Goal: Transaction & Acquisition: Purchase product/service

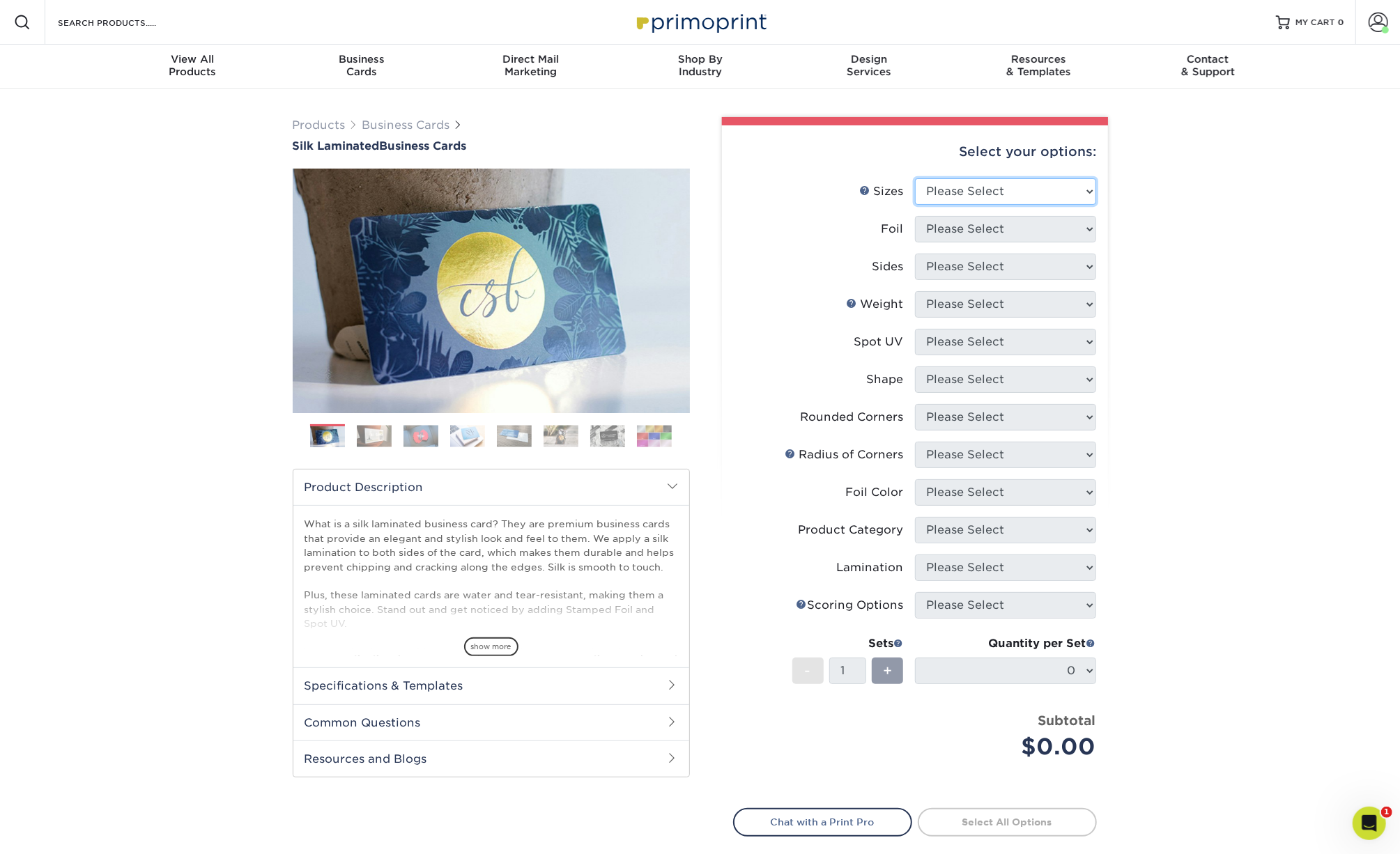
select select "2.00x3.50"
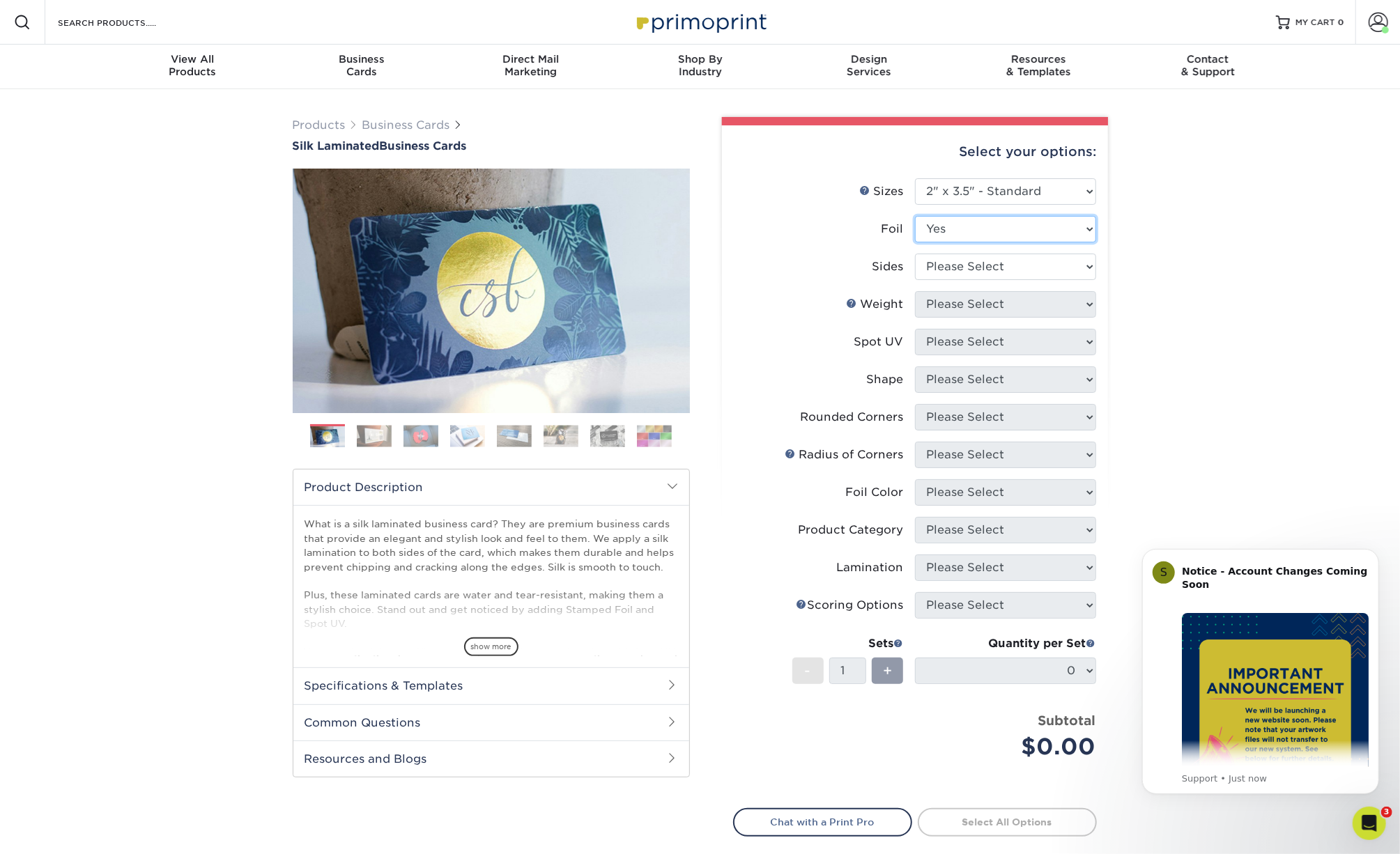
select select "0"
select select "13abbda7-1d64-4f25-8bb2-c179b224825d"
select select "16PT"
select select "2"
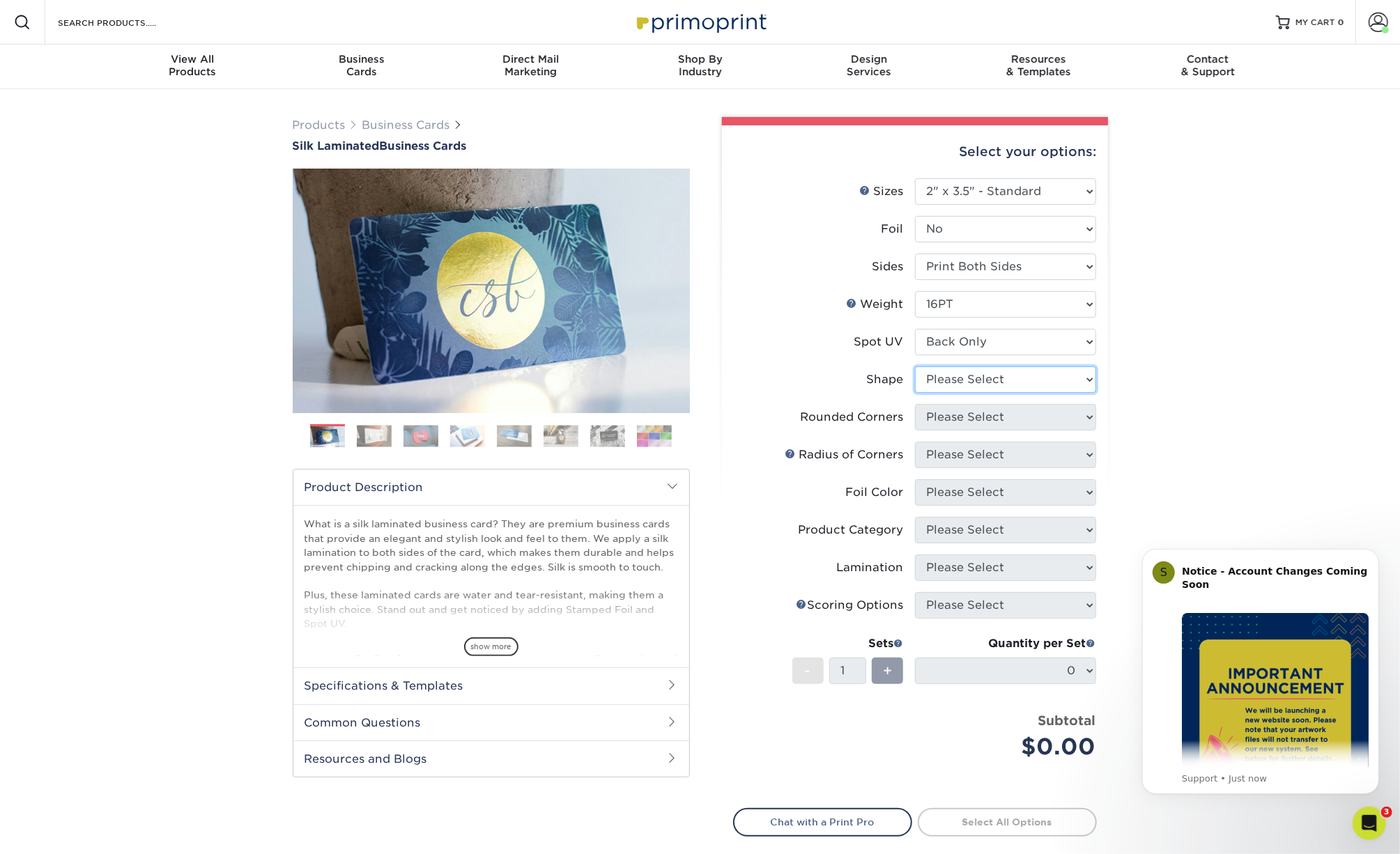
select select "standard"
select select "7672df9e-0e0a-464d-8e1f-920c575e4da3"
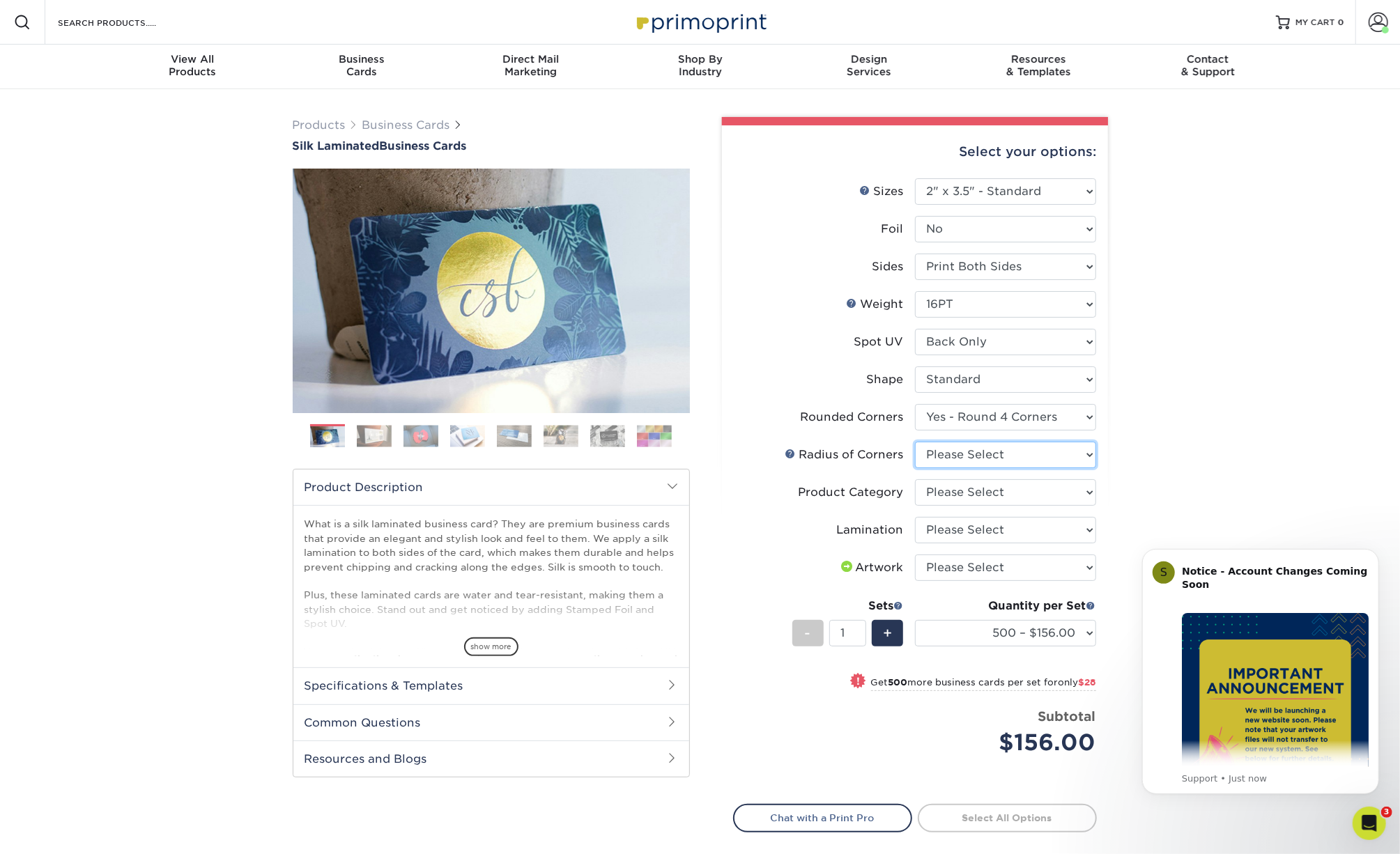
select select "589680c7-ee9a-431b-9d12-d7aeb1386a97"
select select "3b5148f1-0588-4f88-a218-97bcfdce65c1"
select select "ccacb42f-45f7-42d3-bbd3-7c8421cf37f0"
select select "upload"
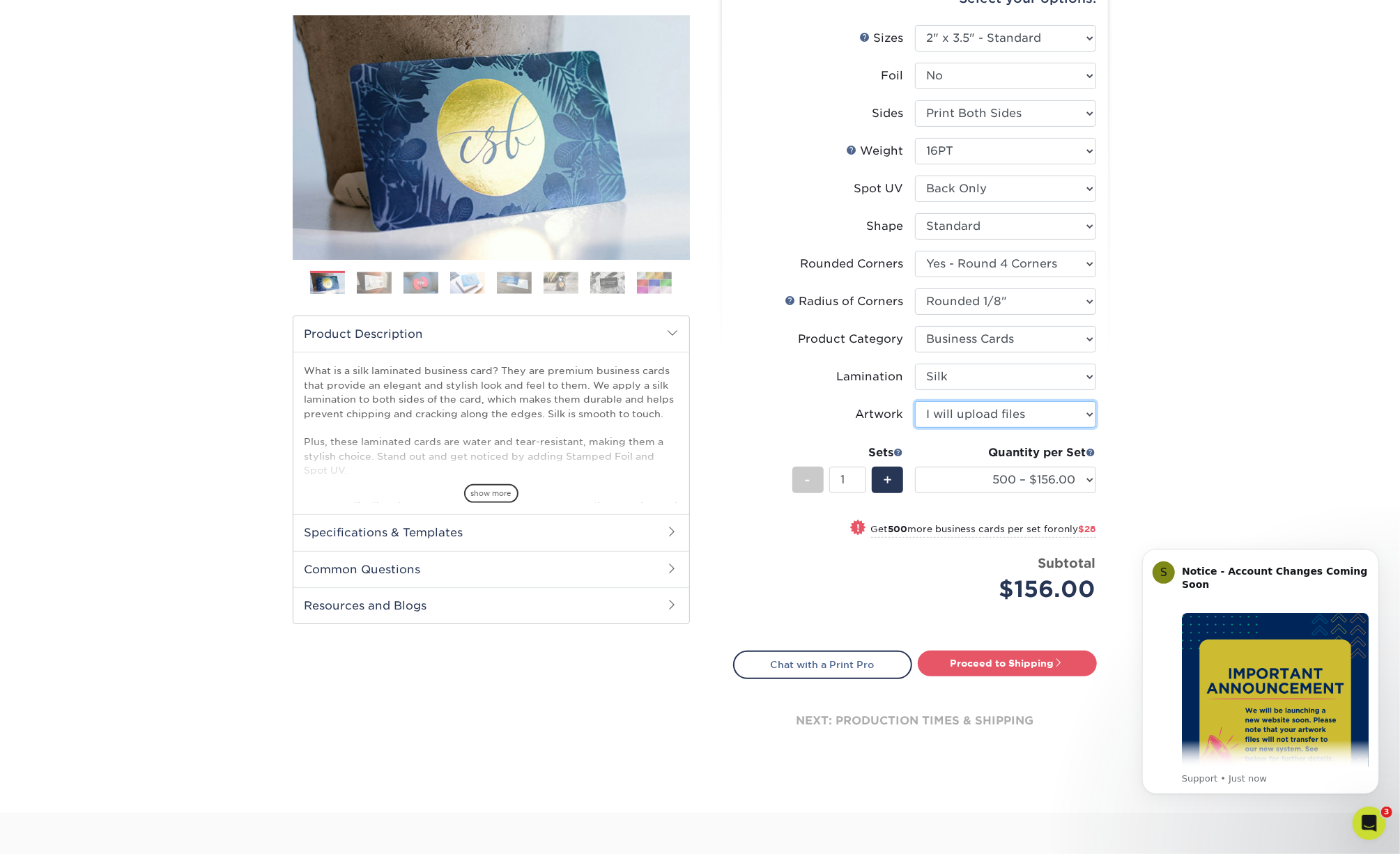
scroll to position [166, 0]
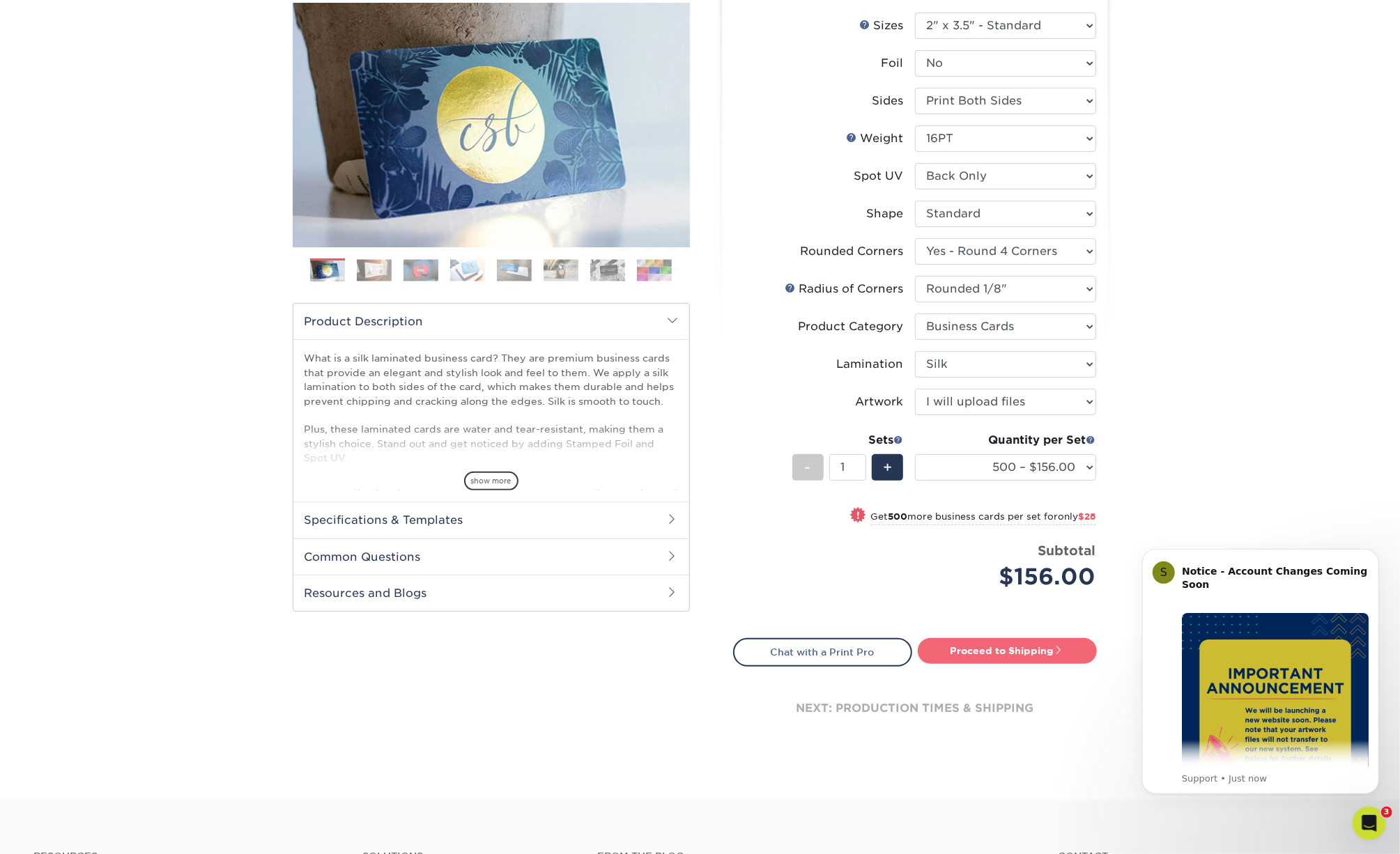
click at [965, 640] on link "Proceed to Shipping" at bounding box center [1007, 650] width 179 height 25
type input "Set 1"
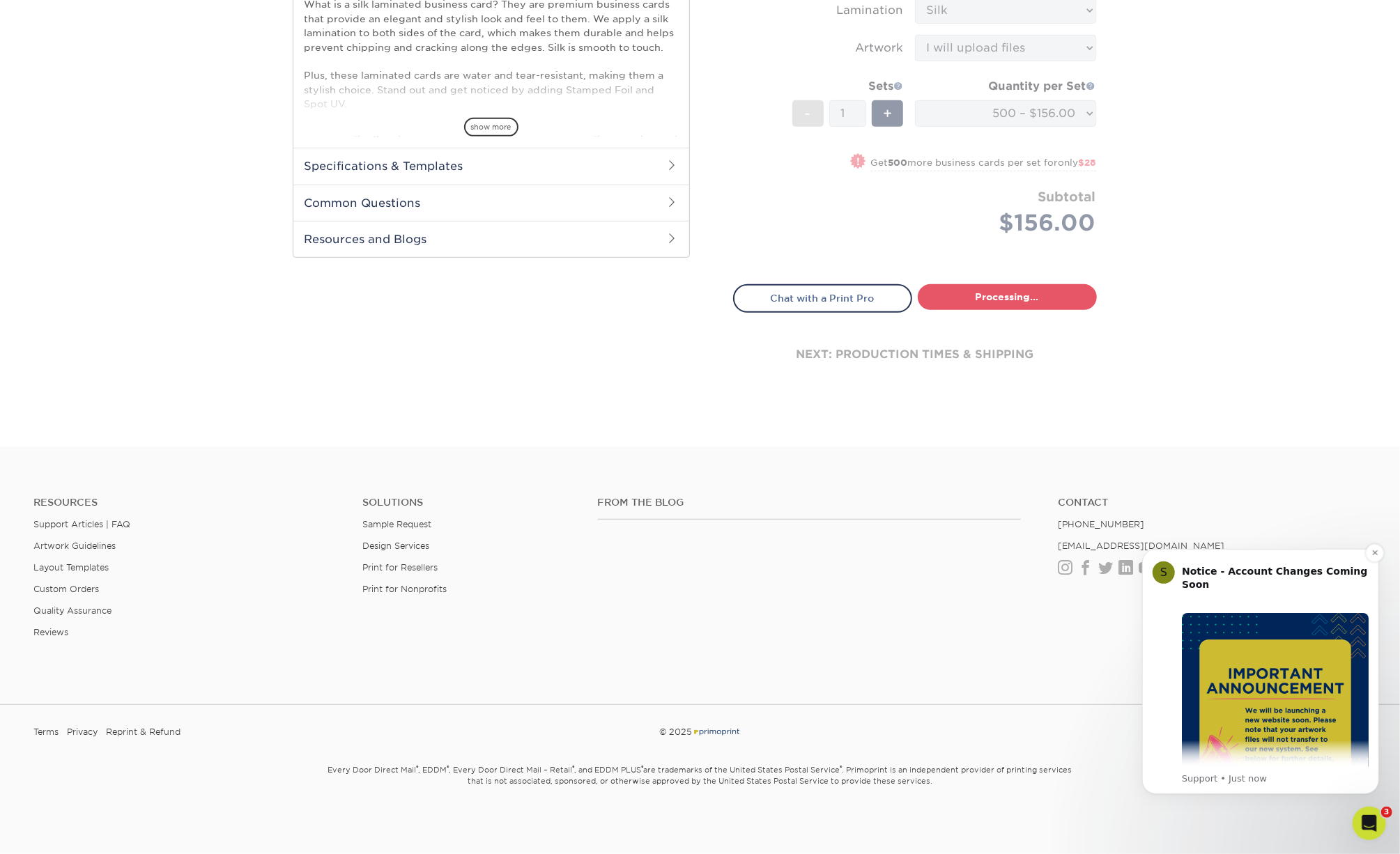
select select "82d884b2-e4ab-451a-86dc-83a1df945844"
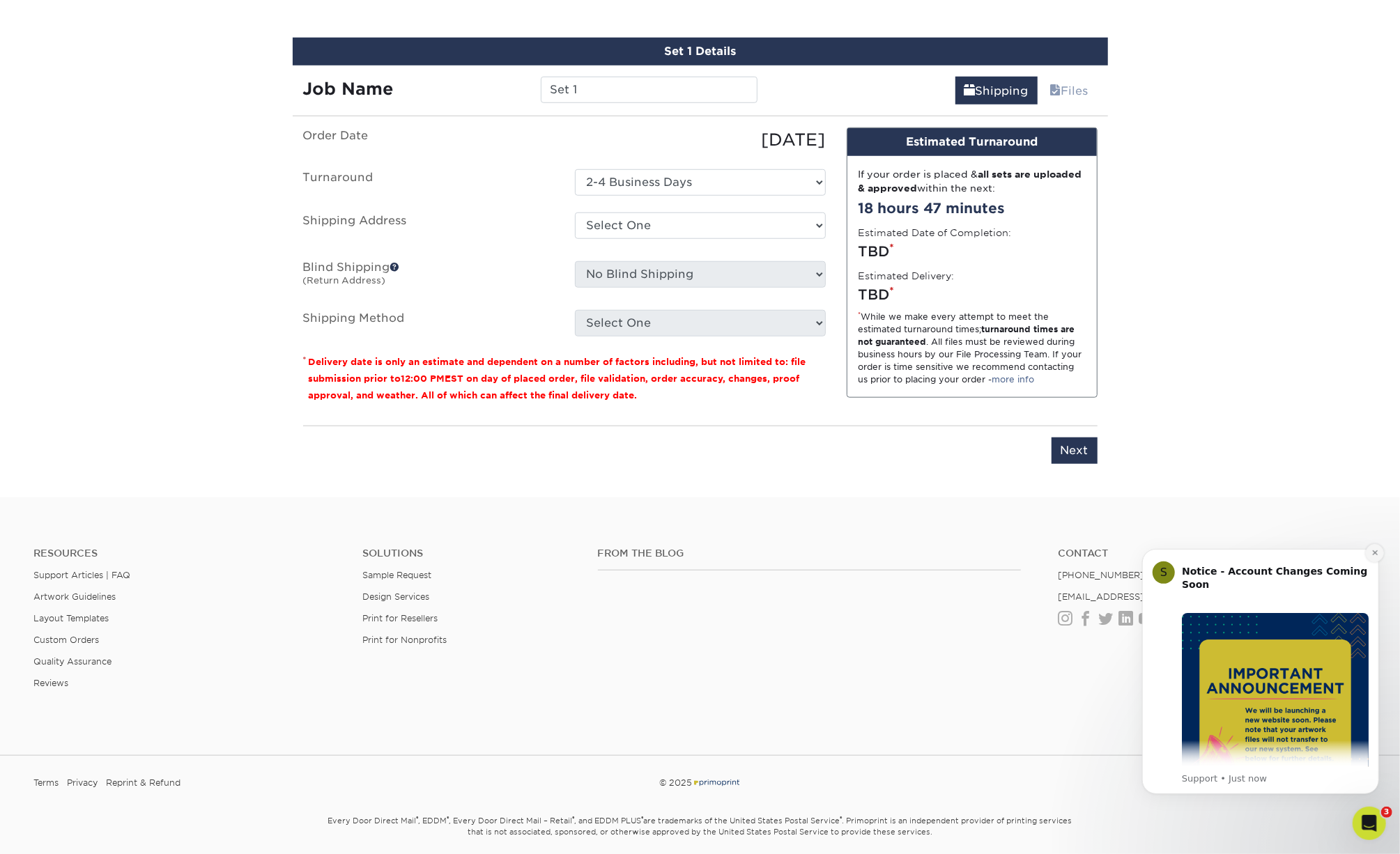
scroll to position [837, 0]
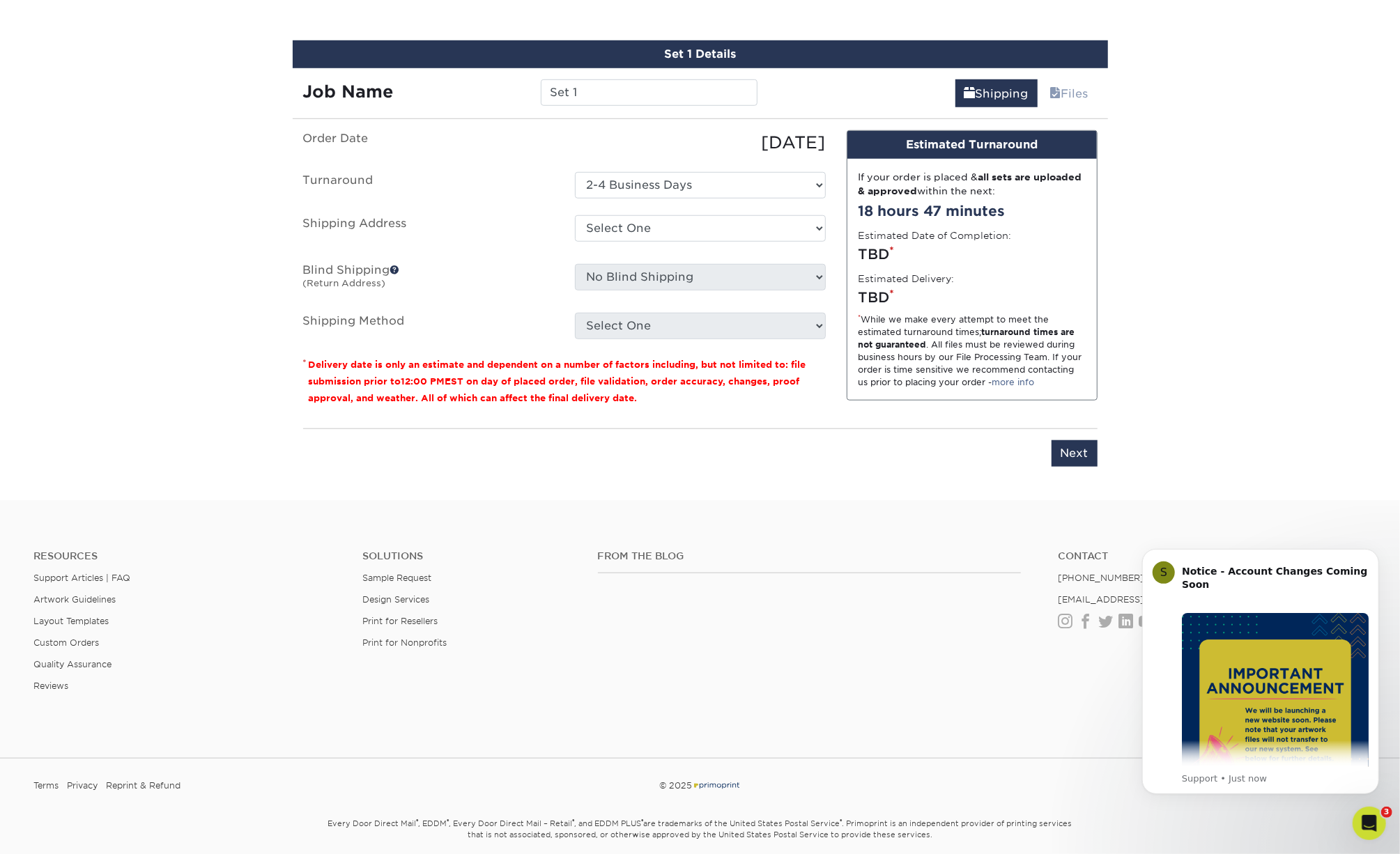
drag, startPoint x: 1369, startPoint y: 550, endPoint x: 1369, endPoint y: 616, distance: 66.0
click at [1371, 550] on icon "Dismiss notification" at bounding box center [1374, 552] width 7 height 7
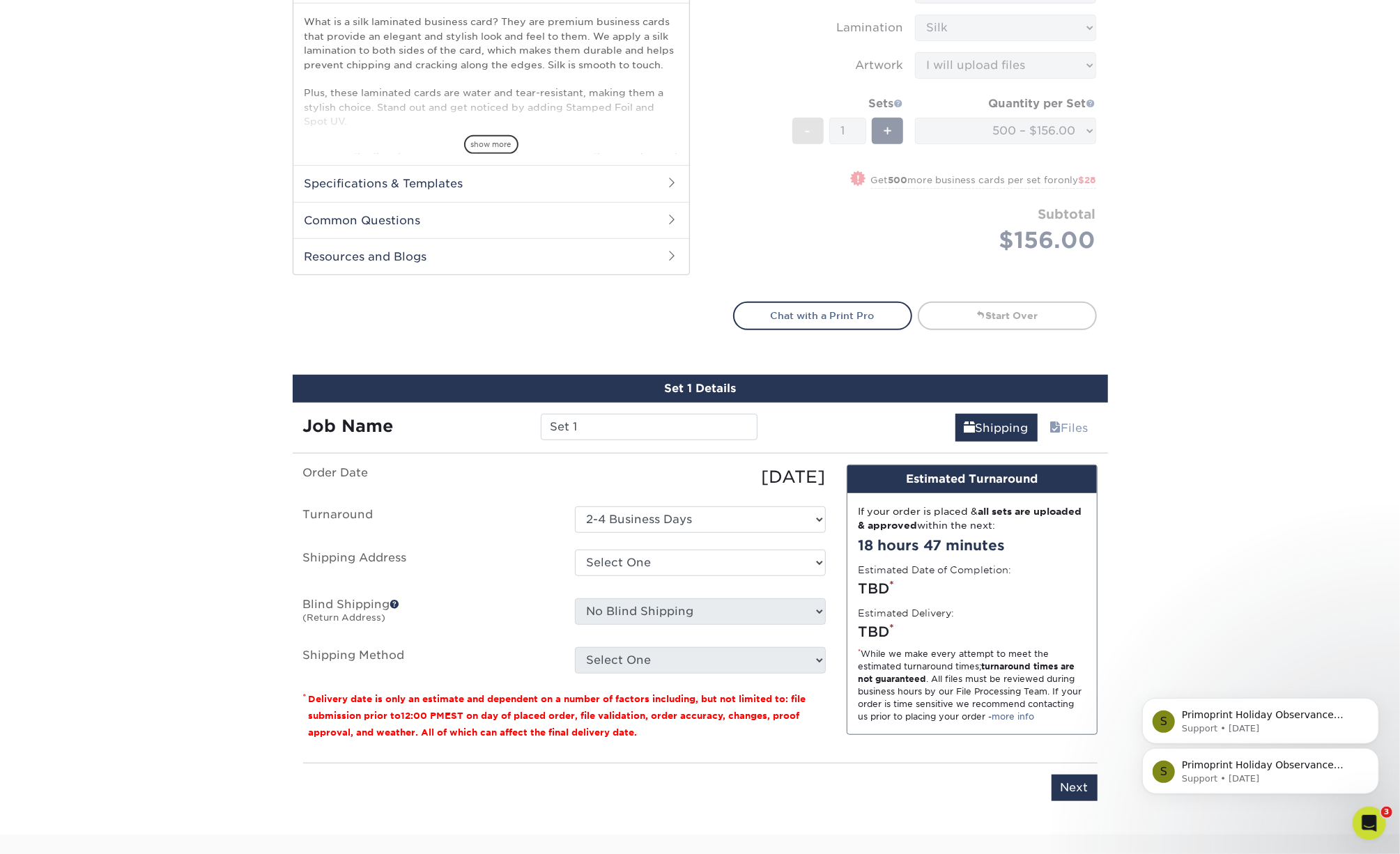
scroll to position [500, 0]
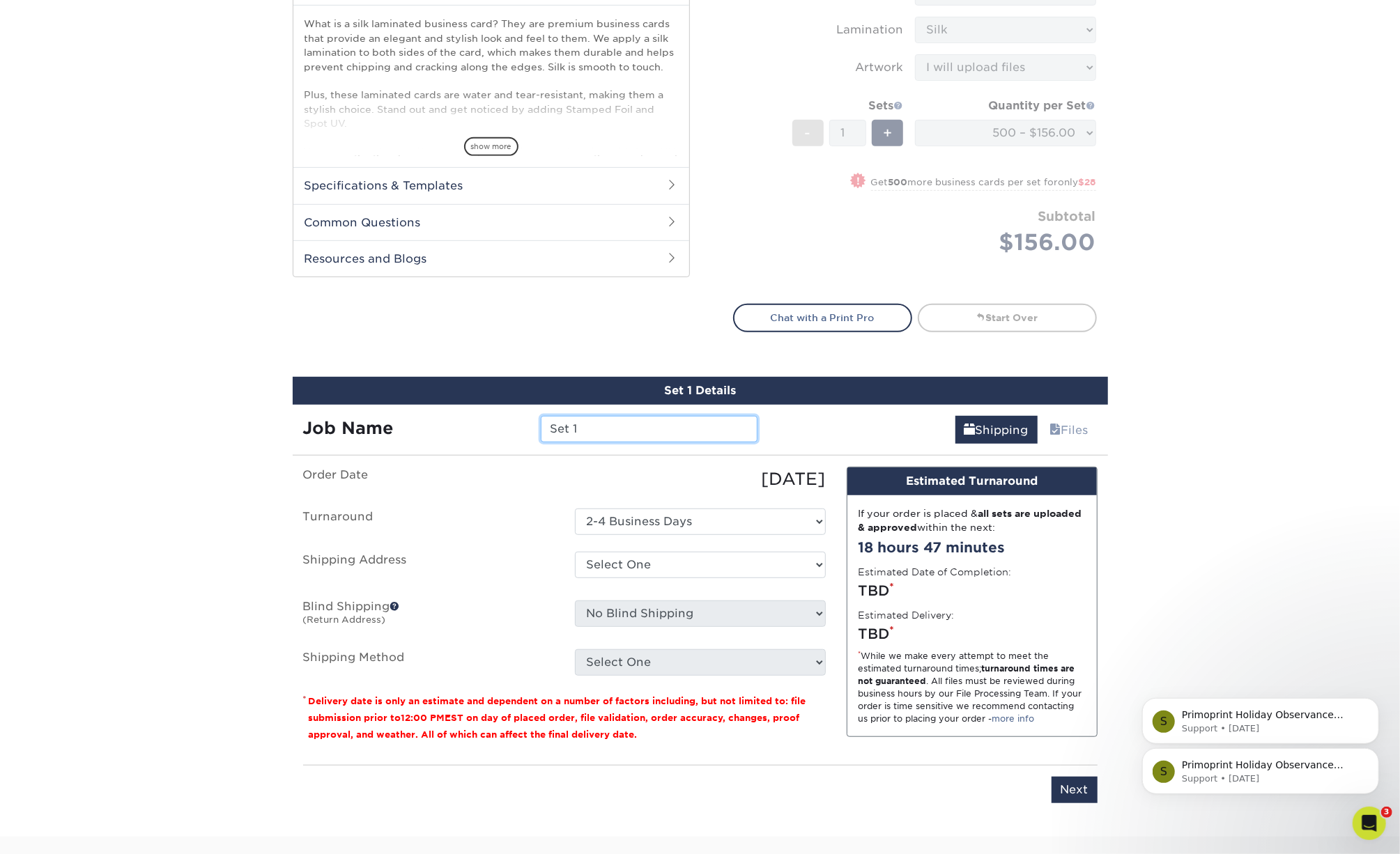
drag, startPoint x: 611, startPoint y: 428, endPoint x: 391, endPoint y: 405, distance: 221.2
click at [391, 405] on div "Job Name Set 1" at bounding box center [531, 423] width 476 height 39
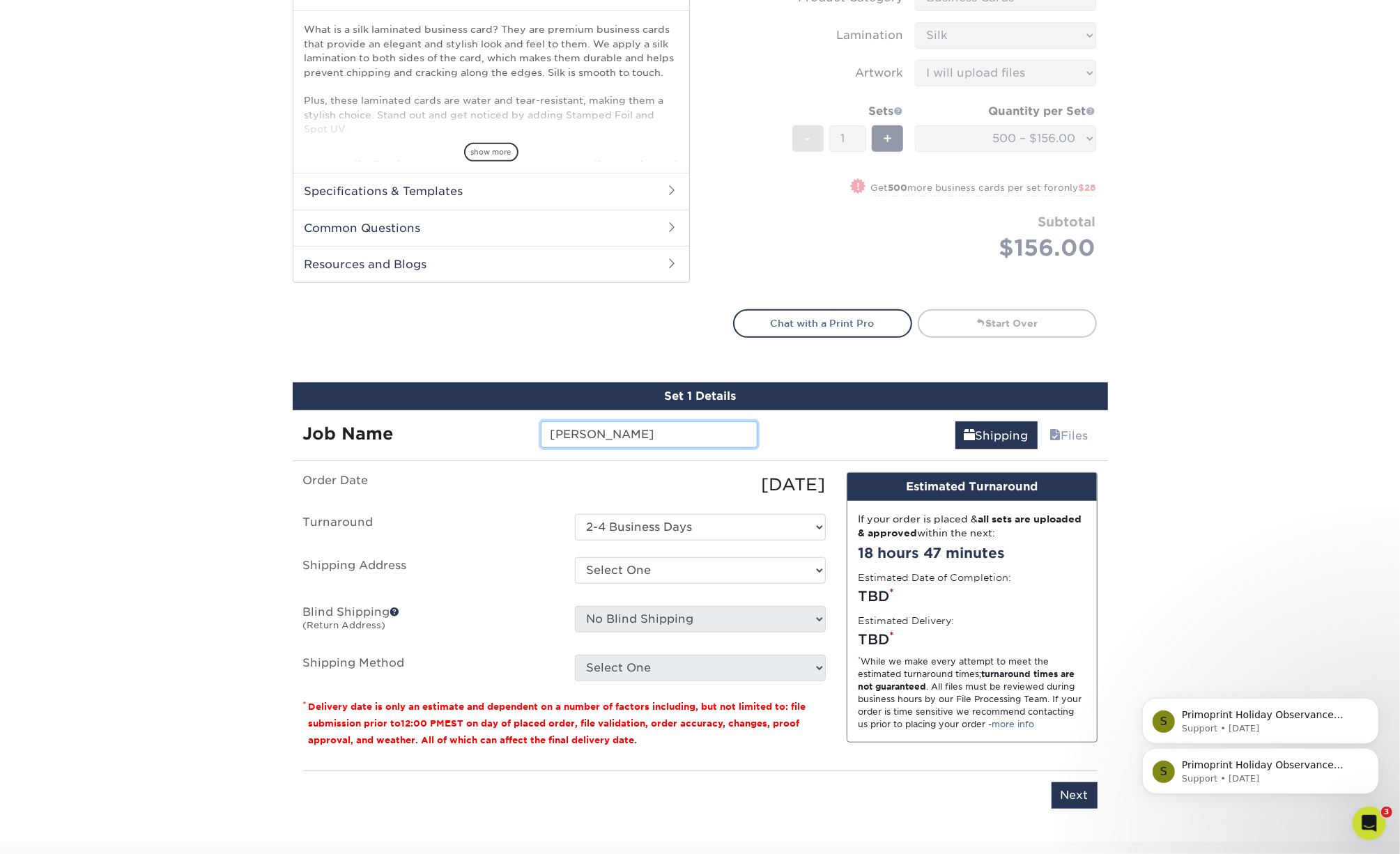
type input "[PERSON_NAME]"
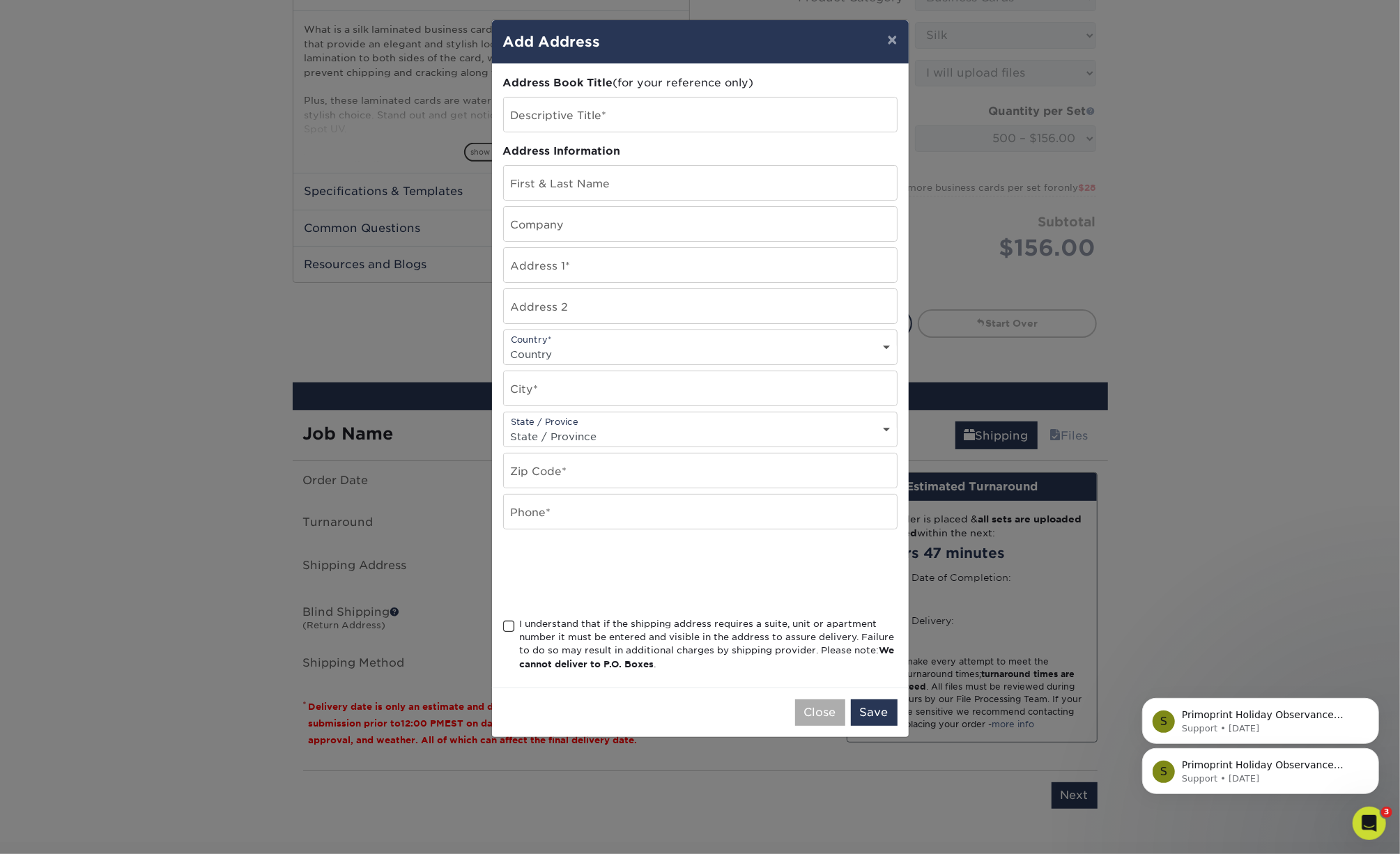
click at [825, 722] on button "Close" at bounding box center [820, 713] width 50 height 26
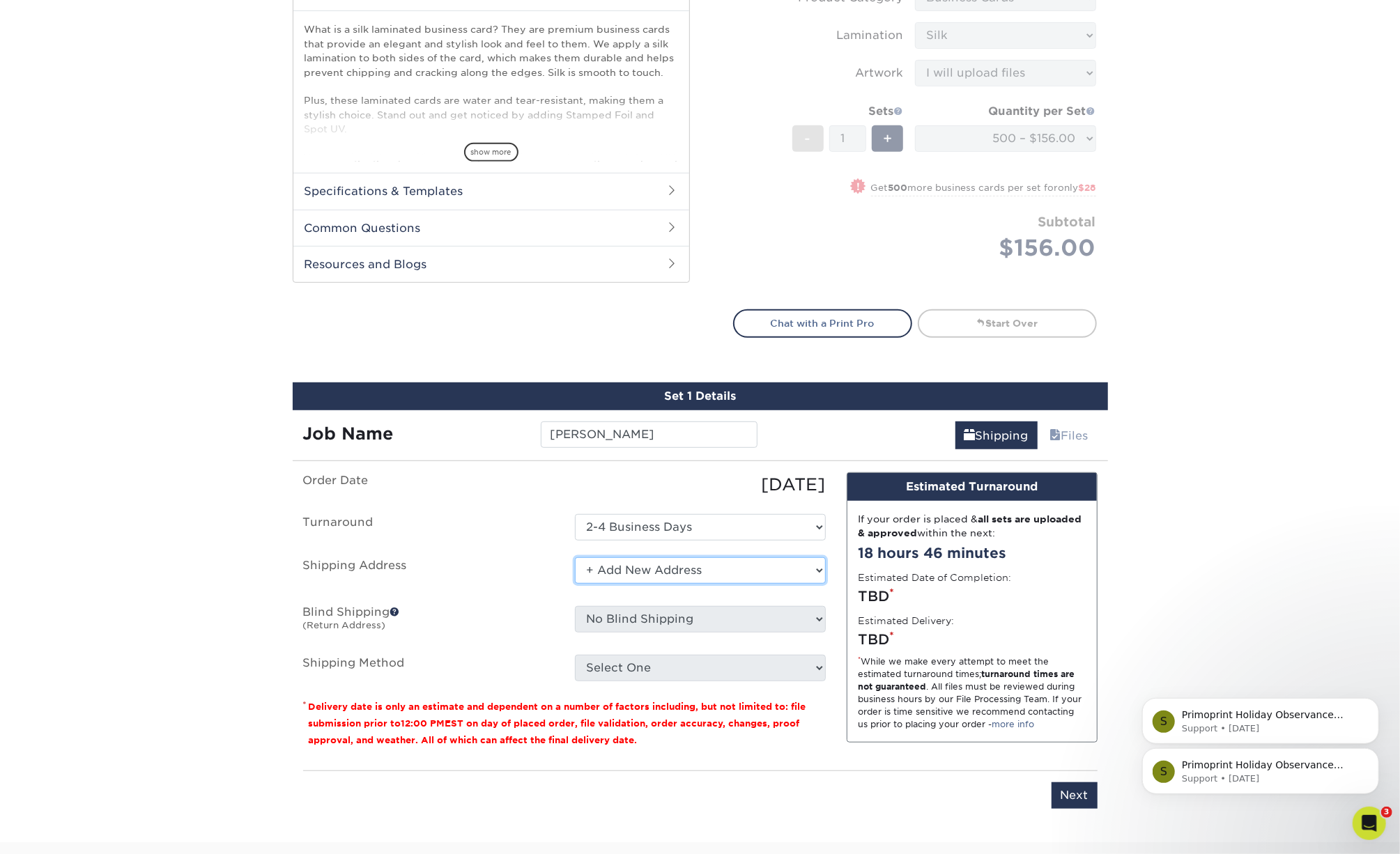
select select "241529"
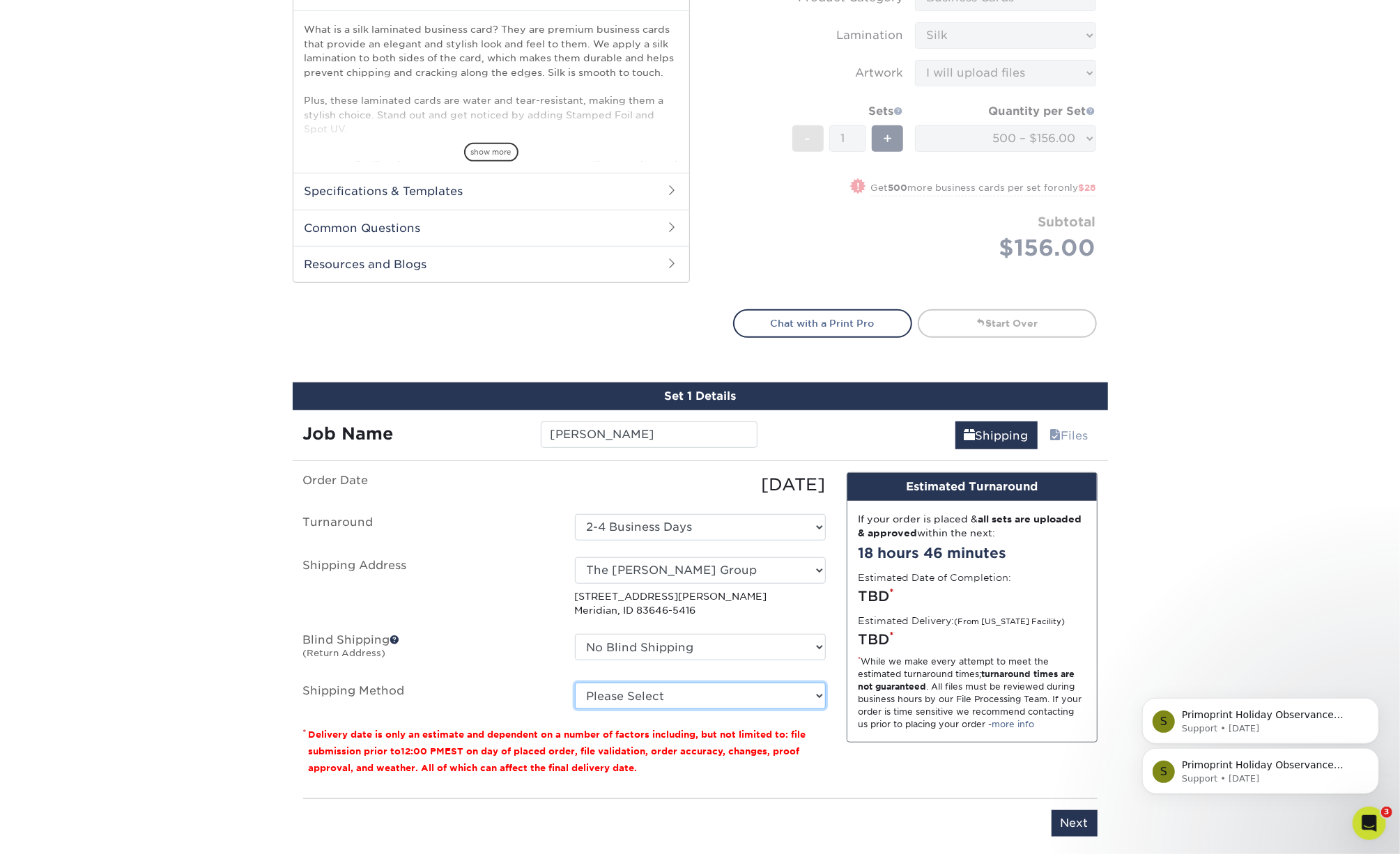
select select "03"
click at [1085, 825] on input "Next" at bounding box center [1075, 823] width 46 height 26
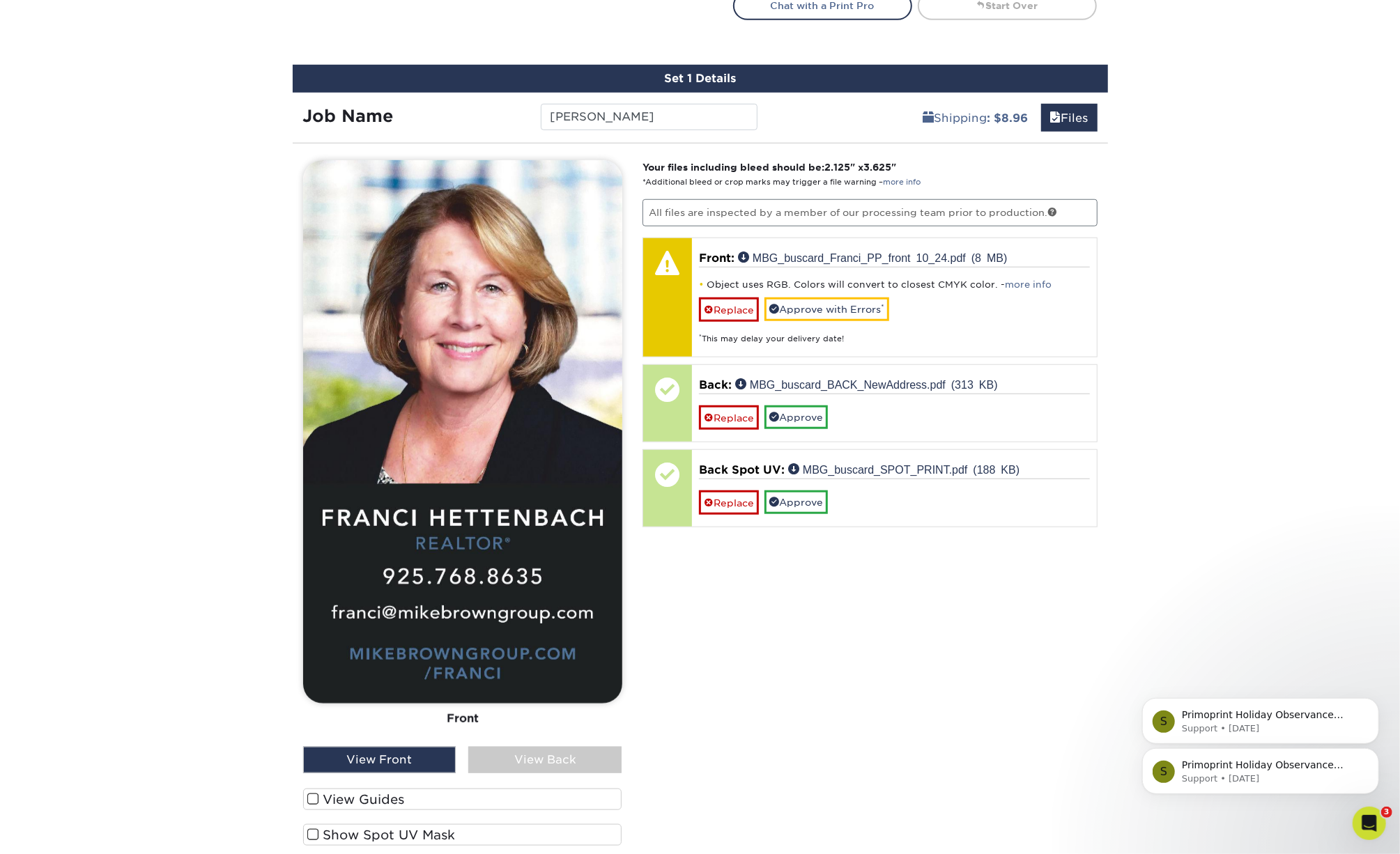
scroll to position [814, 0]
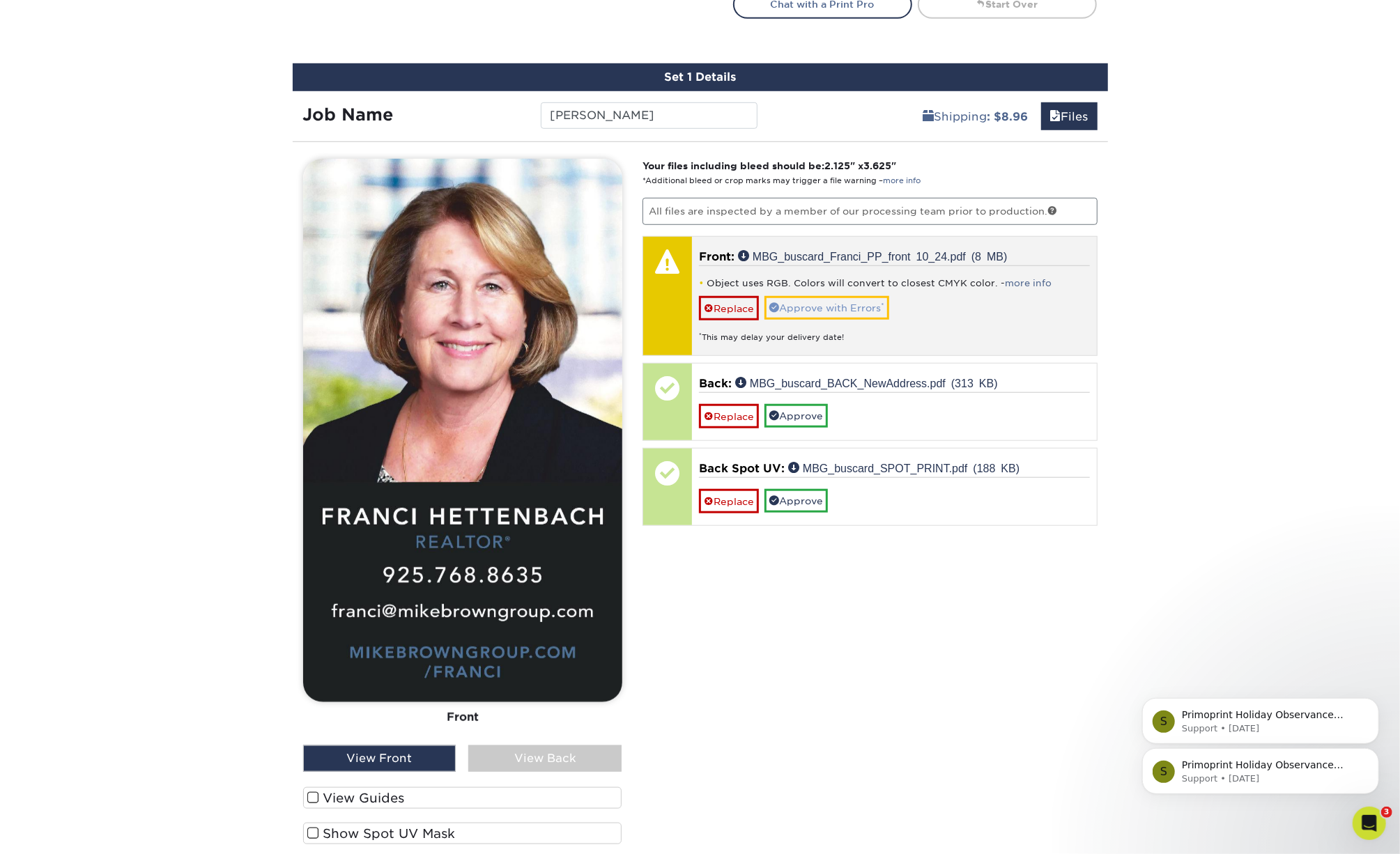
click at [814, 306] on link "Approve with Errors *" at bounding box center [826, 308] width 125 height 24
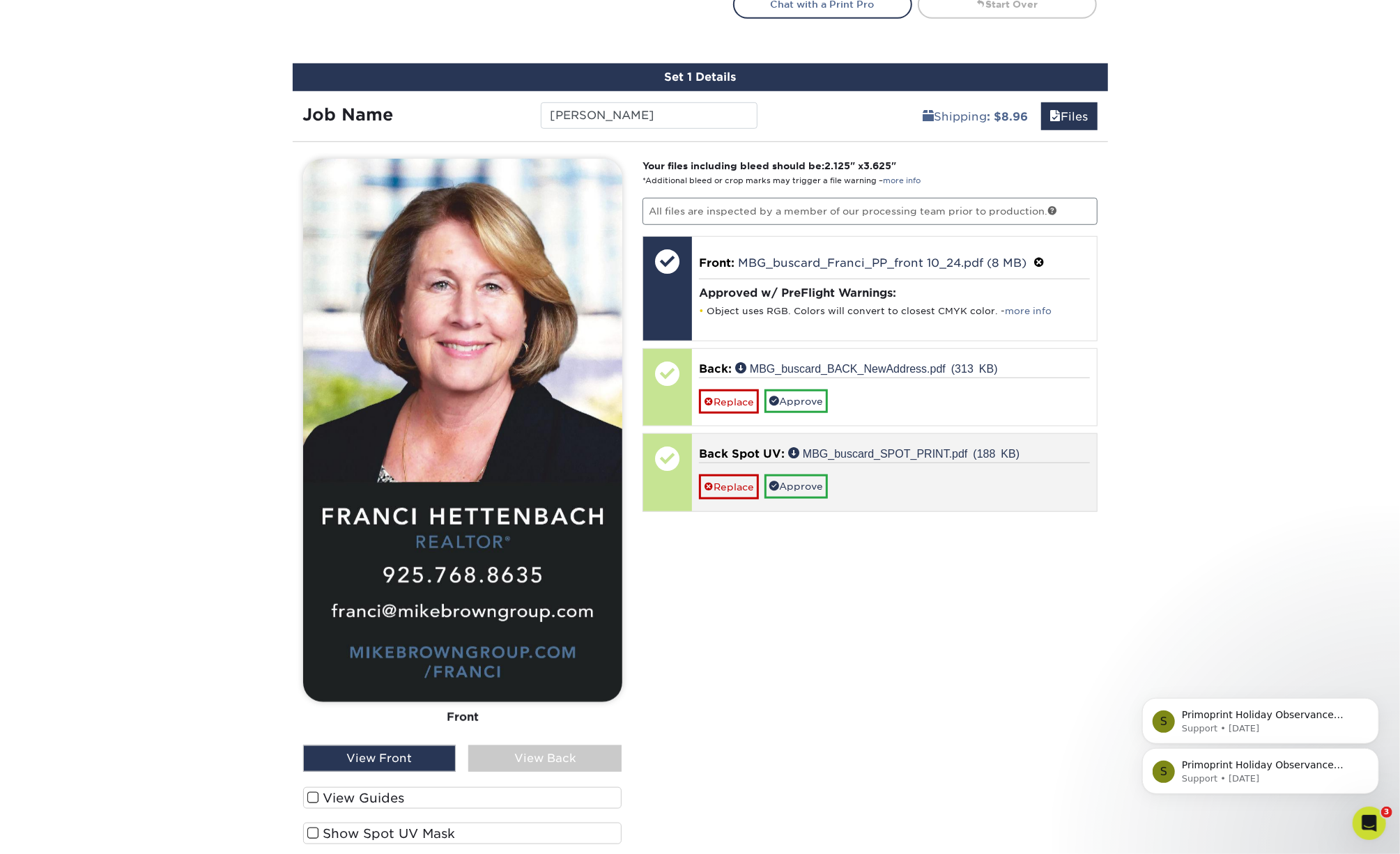
drag, startPoint x: 783, startPoint y: 400, endPoint x: 784, endPoint y: 421, distance: 21.0
click at [783, 400] on link "Approve" at bounding box center [796, 401] width 64 height 24
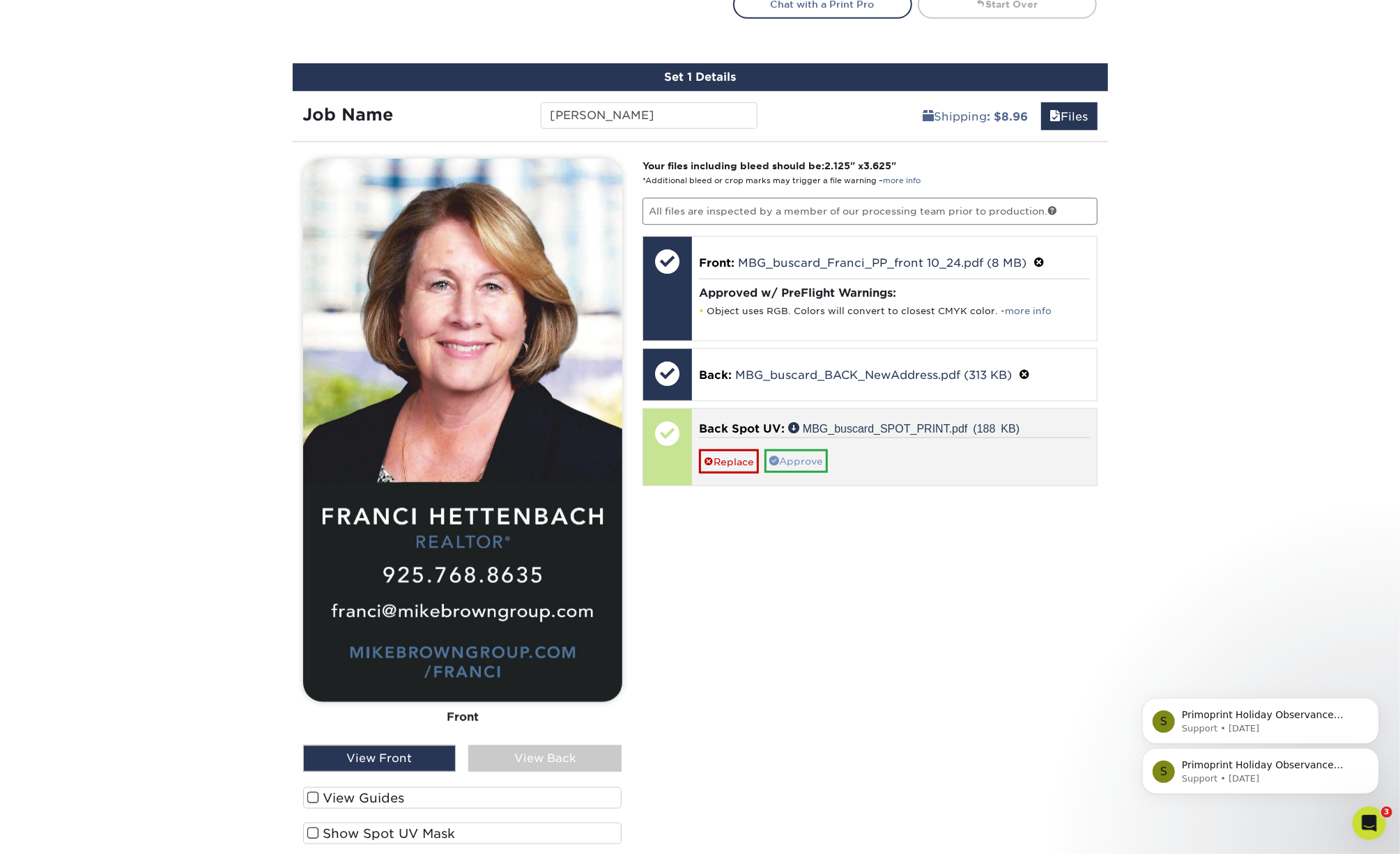
click at [792, 463] on link "Approve" at bounding box center [796, 460] width 64 height 24
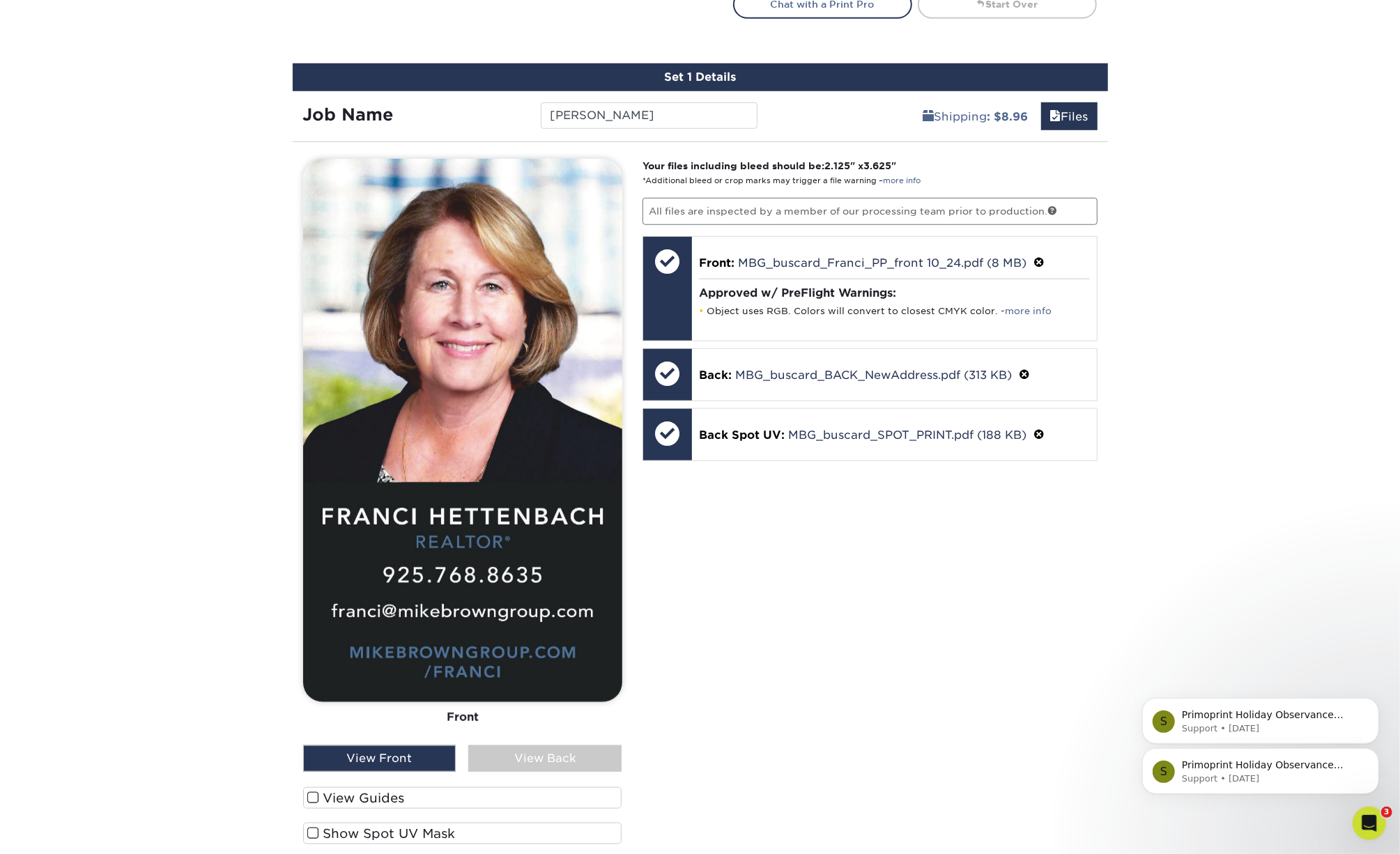
scroll to position [828, 0]
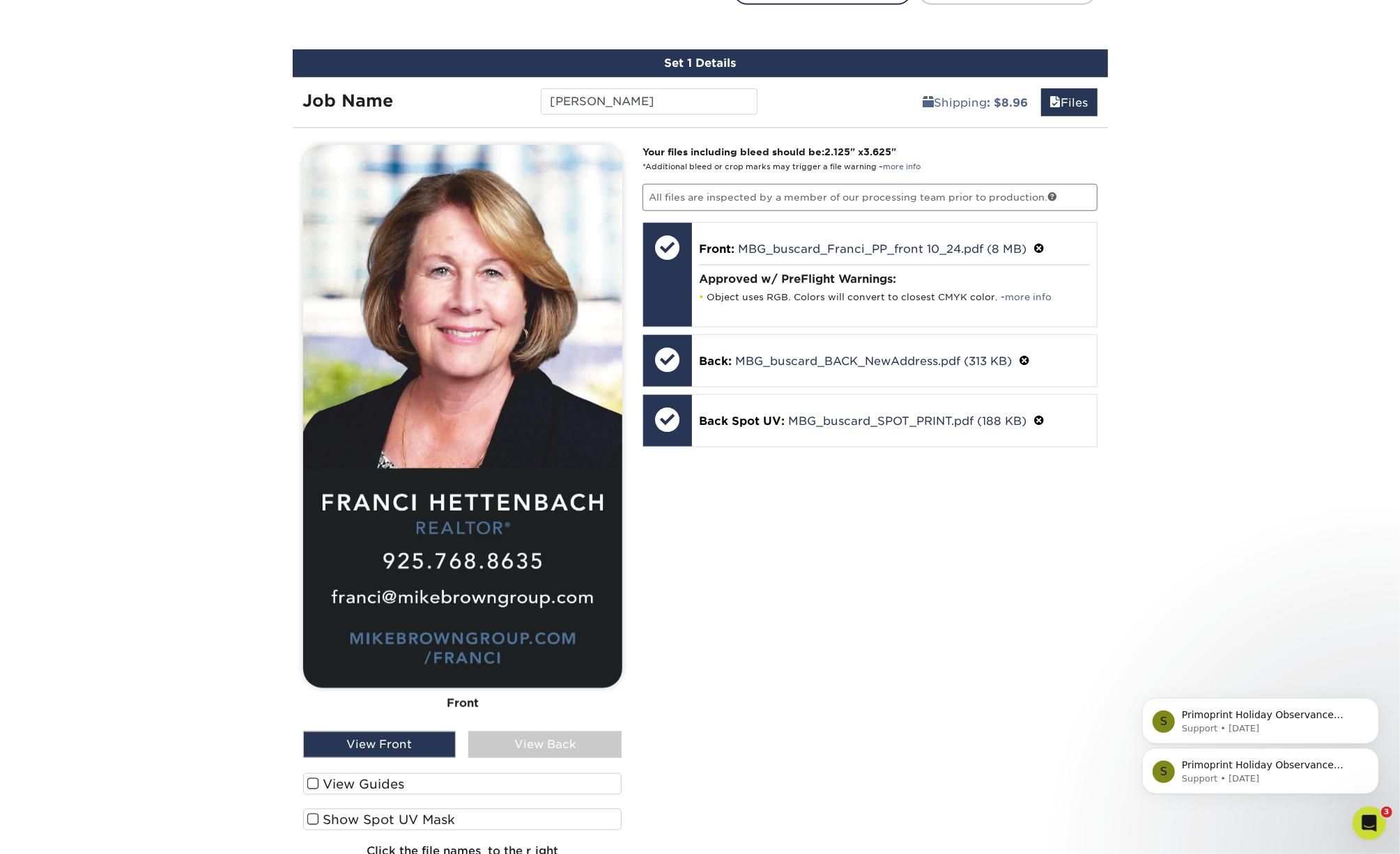
click at [531, 737] on div "View Back" at bounding box center [545, 744] width 154 height 26
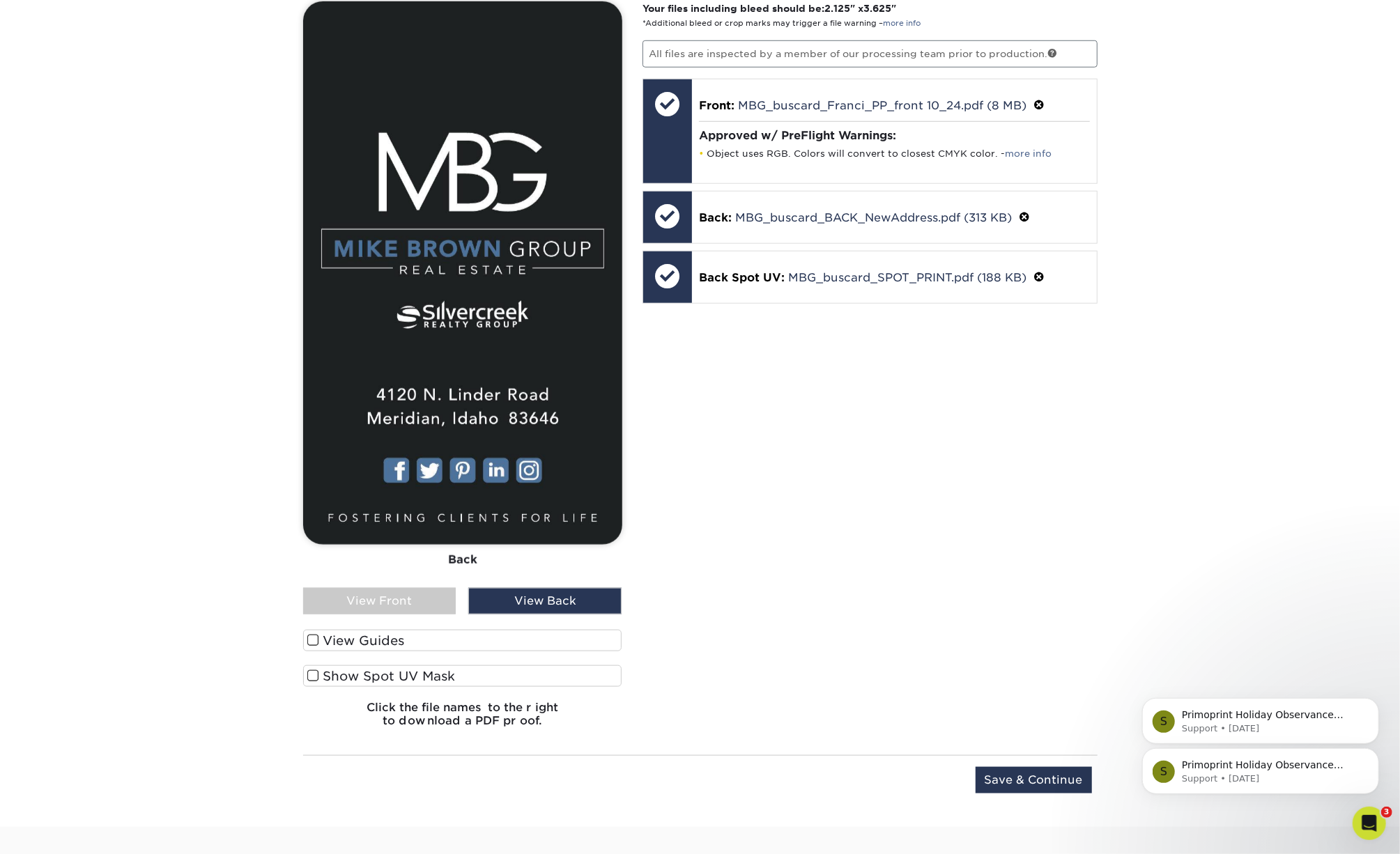
scroll to position [974, 0]
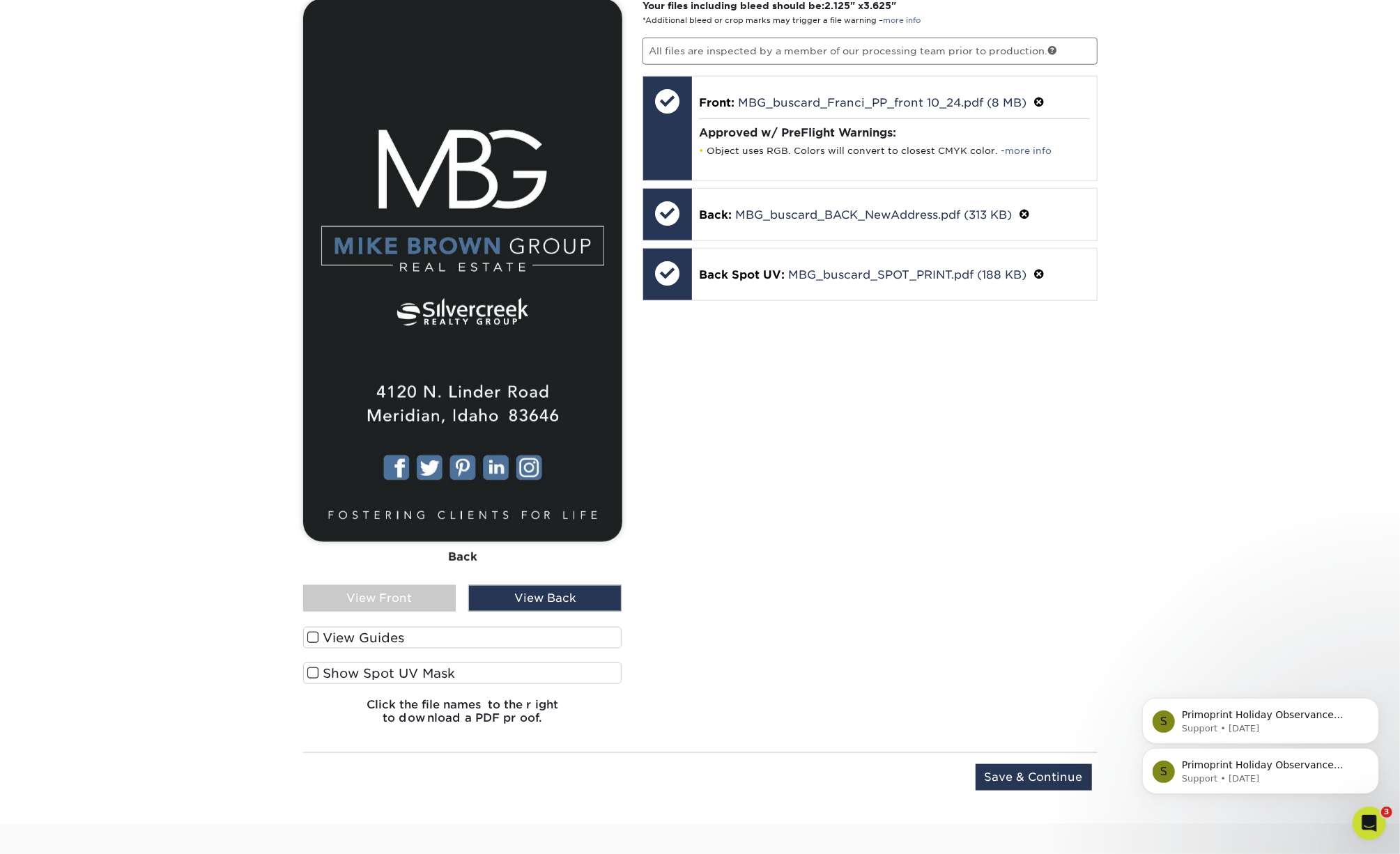
click at [315, 678] on span at bounding box center [313, 673] width 12 height 13
click at [0, 0] on input "Show Spot UV Mask" at bounding box center [0, 0] width 0 height 0
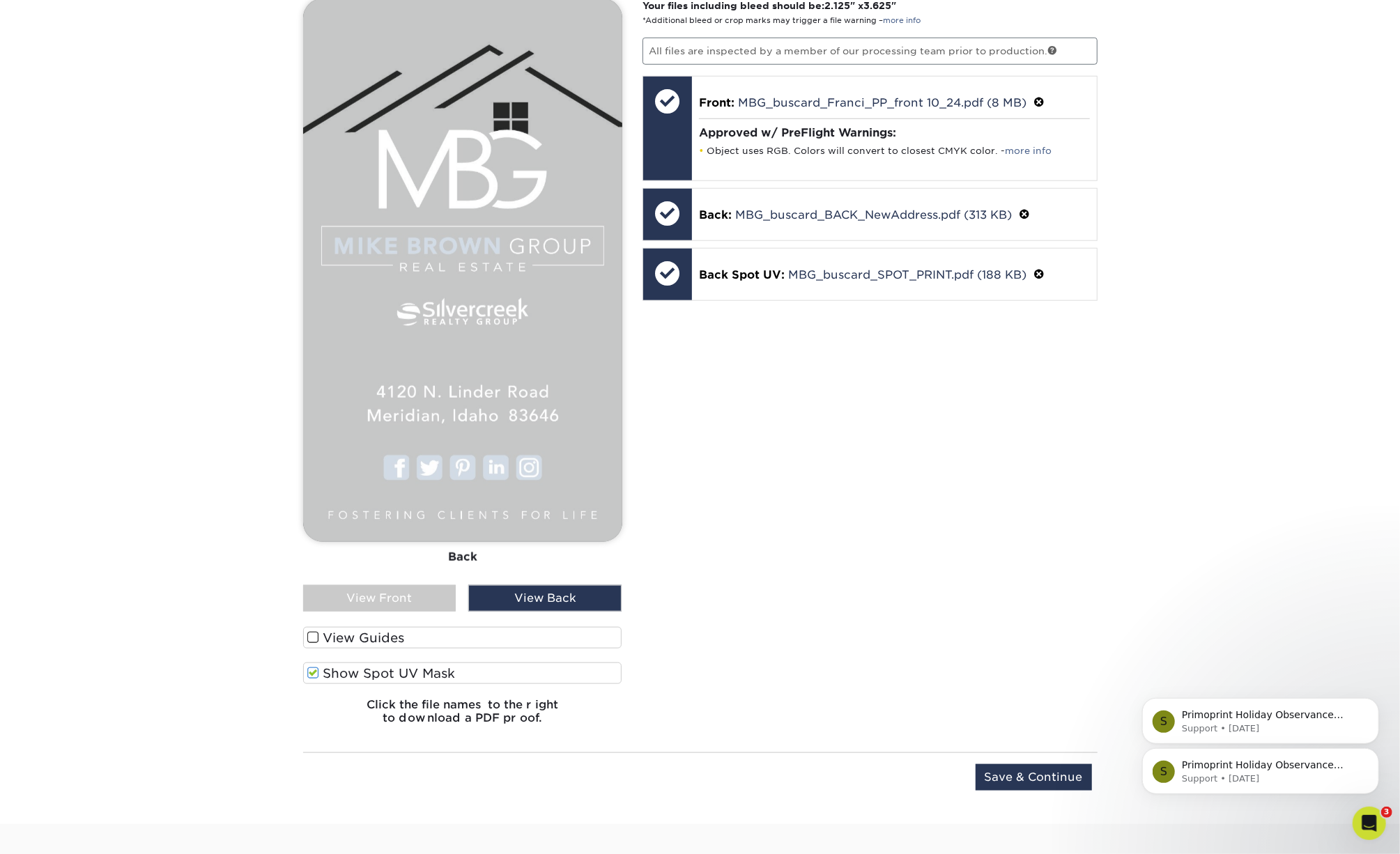
click at [315, 678] on span at bounding box center [313, 673] width 12 height 13
click at [0, 0] on input "Show Spot UV Mask" at bounding box center [0, 0] width 0 height 0
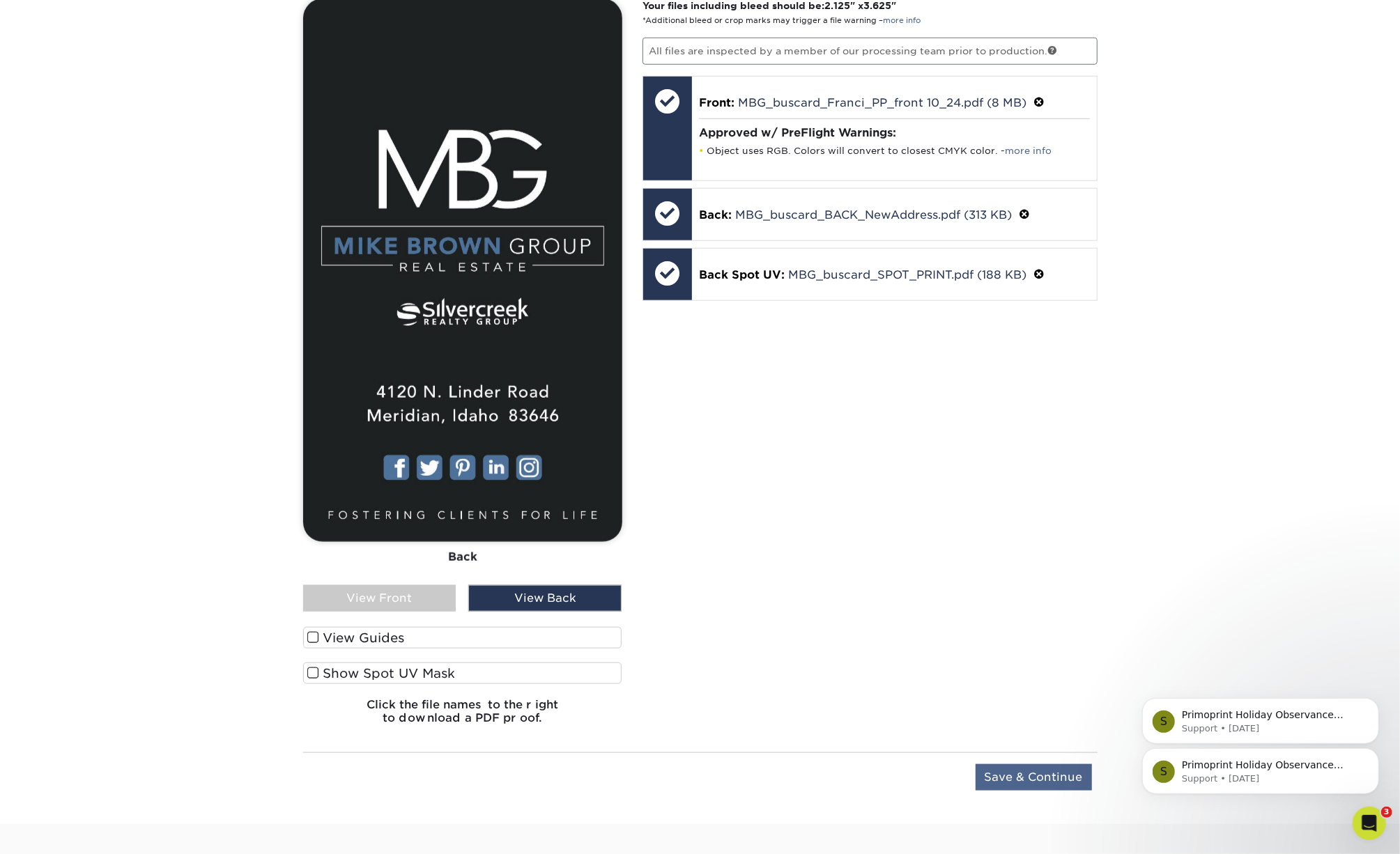
click at [1019, 778] on input "Save & Continue" at bounding box center [1033, 777] width 116 height 26
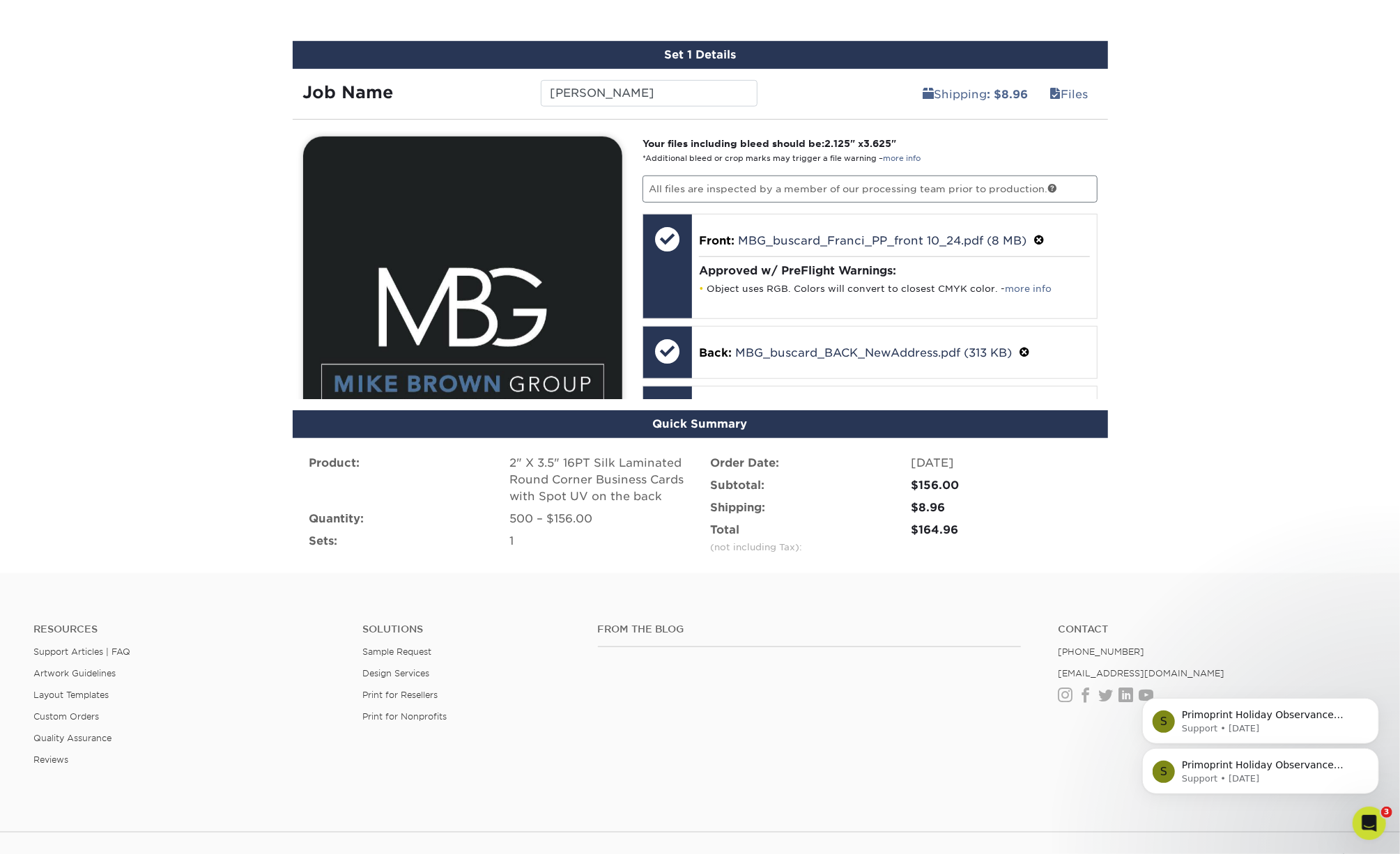
scroll to position [764, 0]
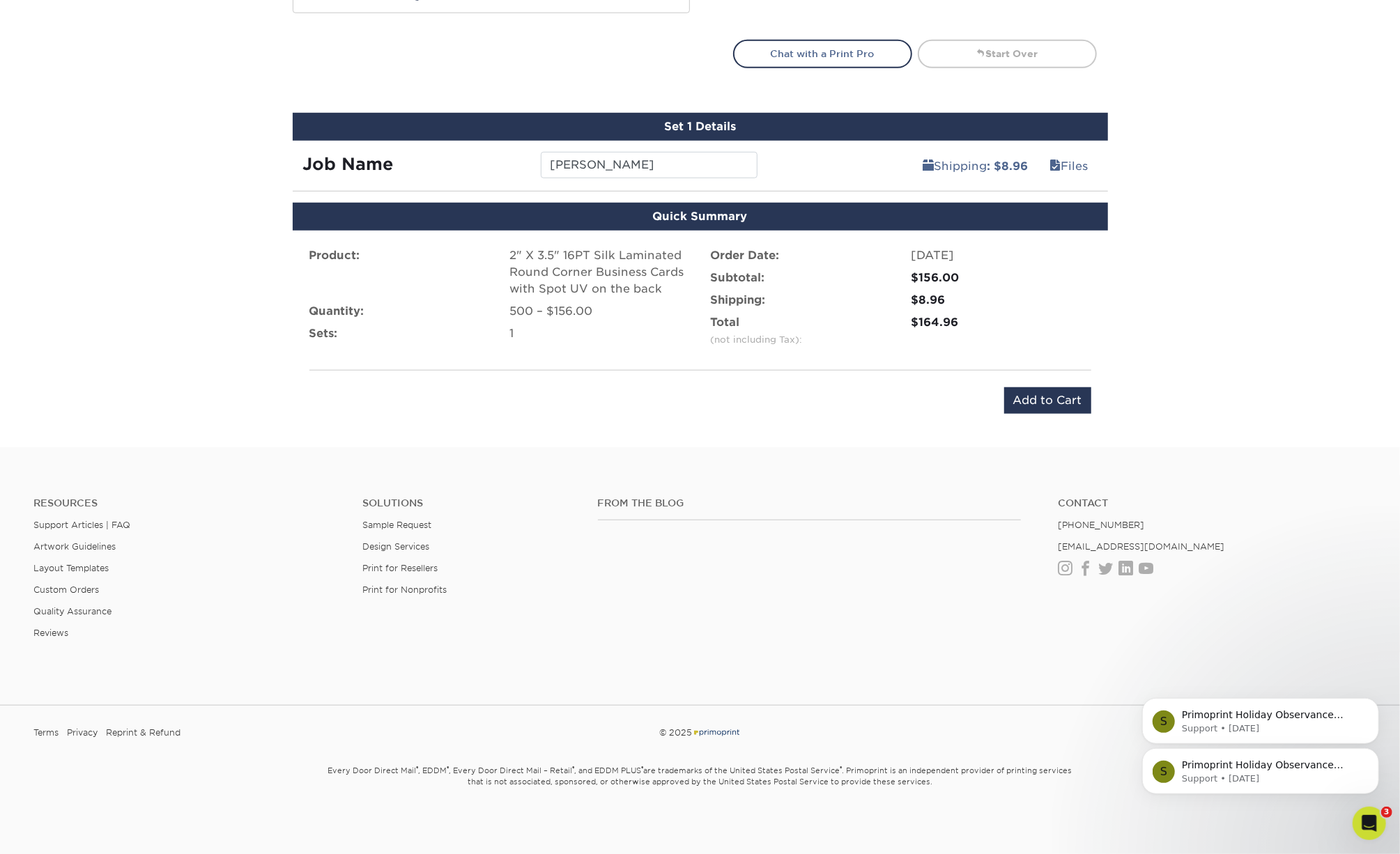
click at [1038, 404] on input "Add to Cart" at bounding box center [1048, 400] width 88 height 26
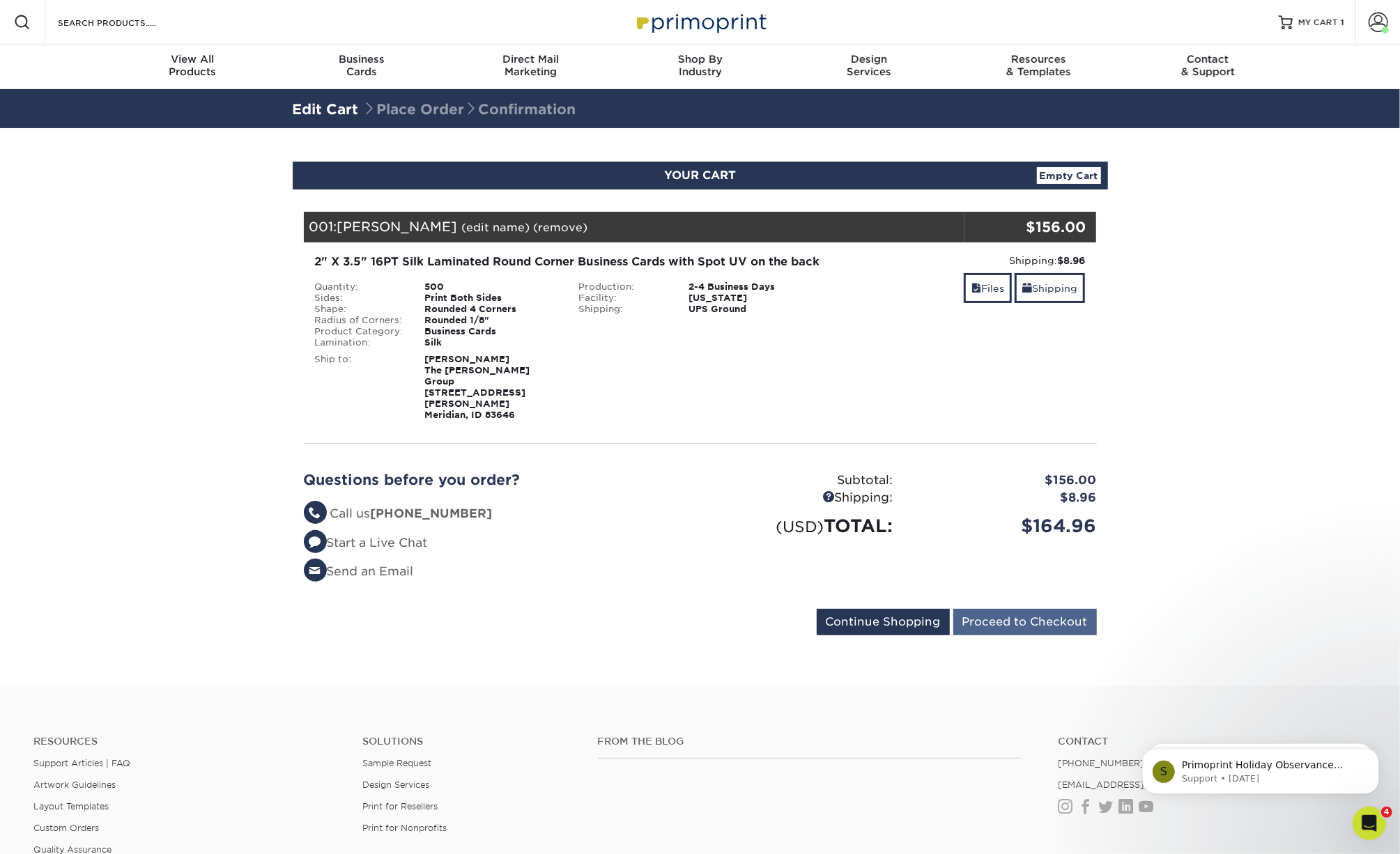
click at [1026, 611] on input "Proceed to Checkout" at bounding box center [1025, 622] width 144 height 26
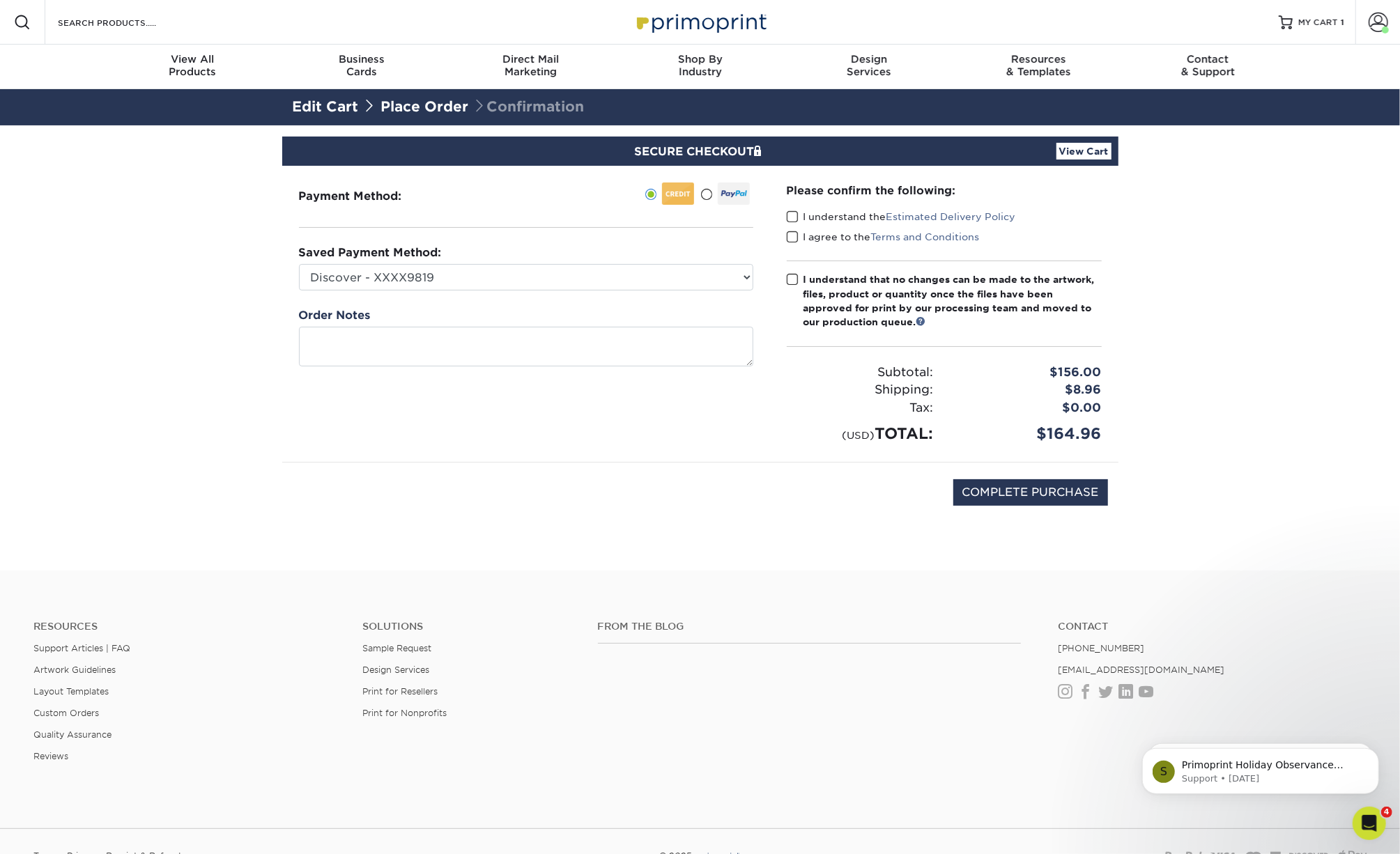
click at [793, 215] on span at bounding box center [792, 217] width 12 height 13
click at [0, 0] on input "I understand the Estimated Delivery Policy" at bounding box center [0, 0] width 0 height 0
click at [790, 234] on span at bounding box center [792, 237] width 12 height 13
click at [0, 0] on input "I agree to the Terms and Conditions" at bounding box center [0, 0] width 0 height 0
drag, startPoint x: 792, startPoint y: 277, endPoint x: 778, endPoint y: 280, distance: 14.3
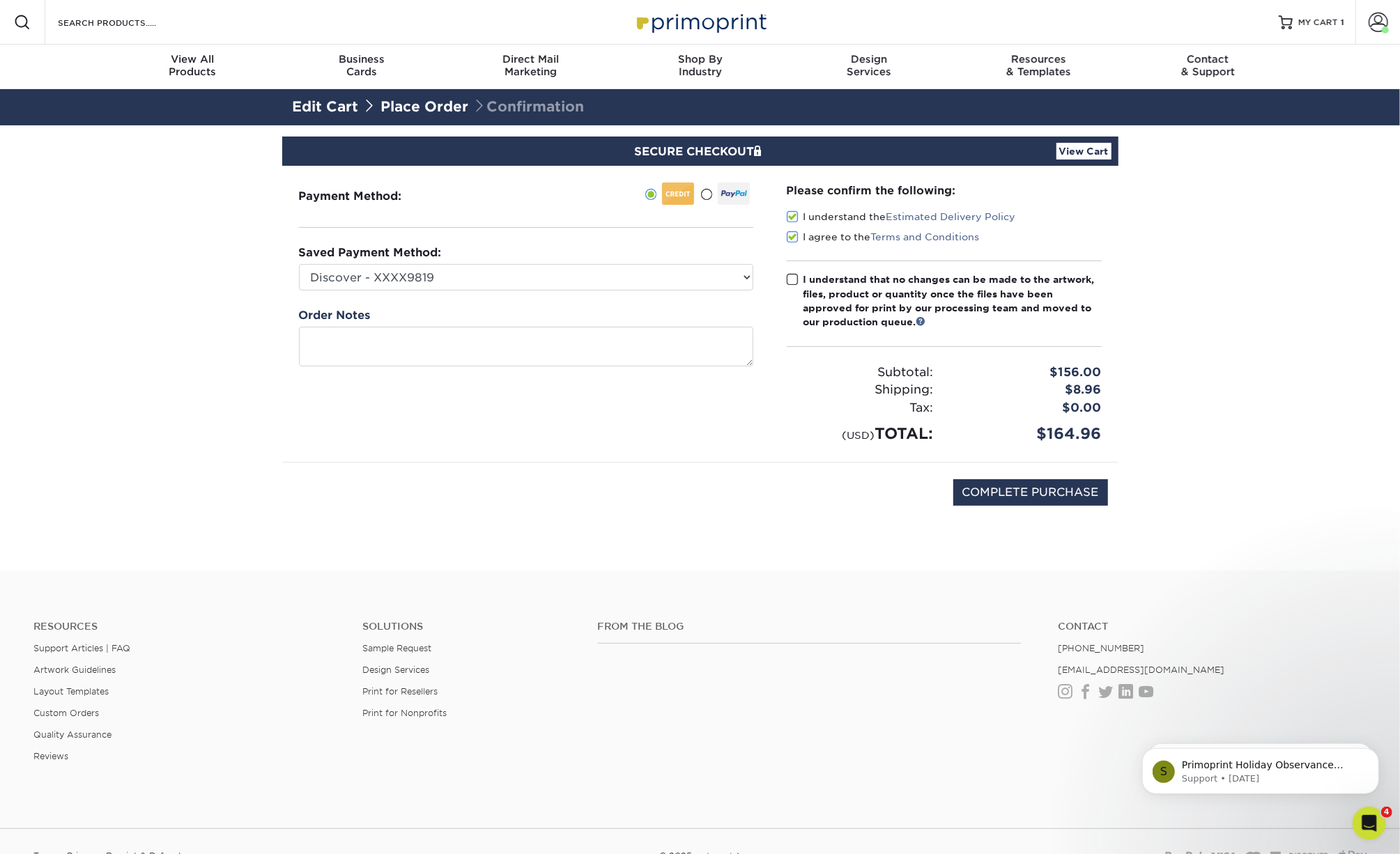
click at [792, 279] on span at bounding box center [792, 280] width 12 height 13
click at [0, 0] on input "I understand that no changes can be made to the artwork, files, product or quan…" at bounding box center [0, 0] width 0 height 0
click at [1004, 498] on input "COMPLETE PURCHASE" at bounding box center [1030, 493] width 154 height 26
type input "PROCESSING, PLEASE WAIT..."
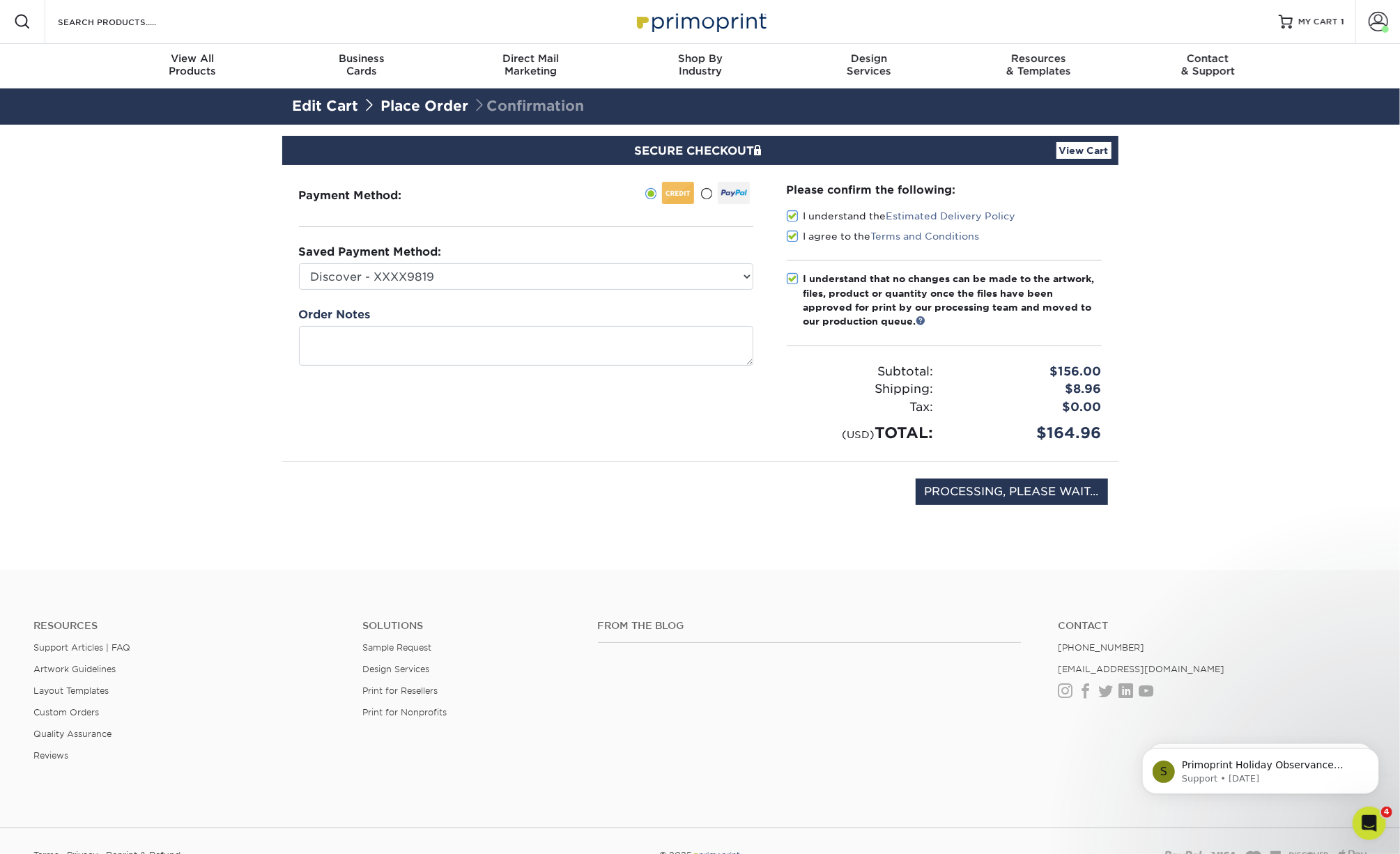
scroll to position [1, 0]
